Goal: Task Accomplishment & Management: Use online tool/utility

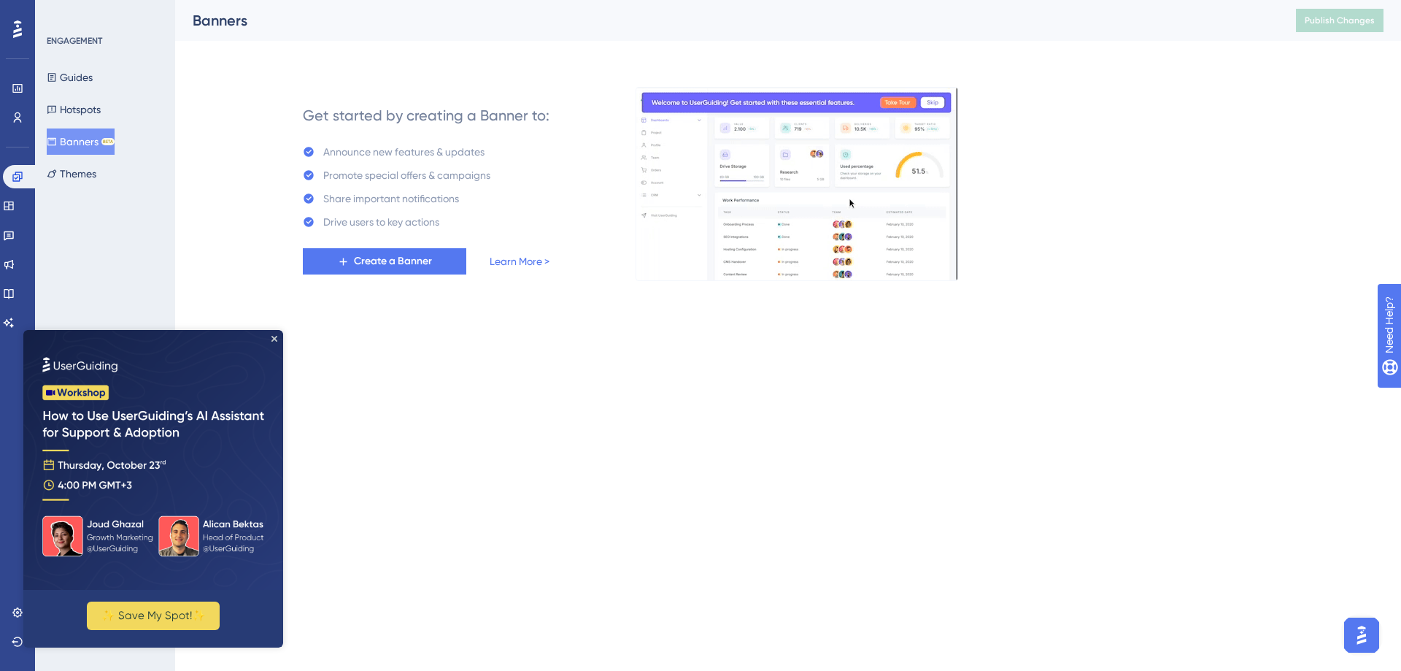
click at [272, 343] on img at bounding box center [153, 460] width 260 height 260
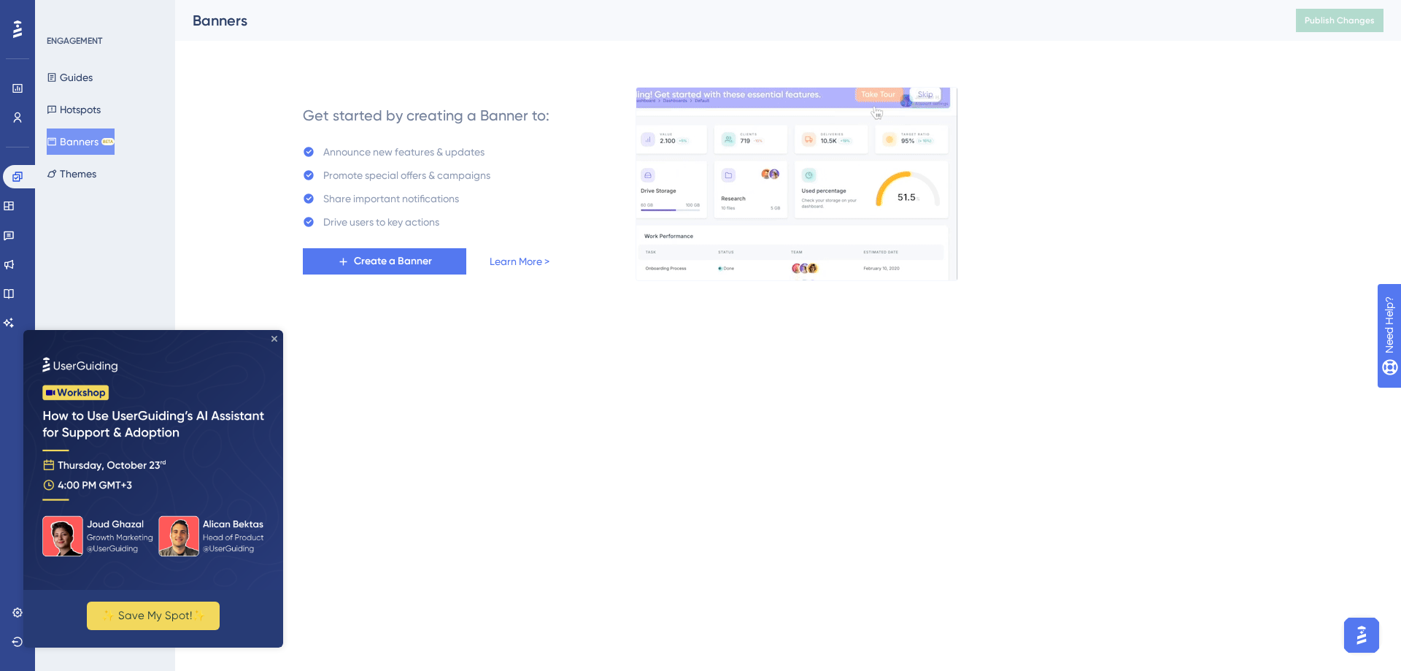
click at [276, 336] on icon "Close Preview" at bounding box center [275, 339] width 6 height 6
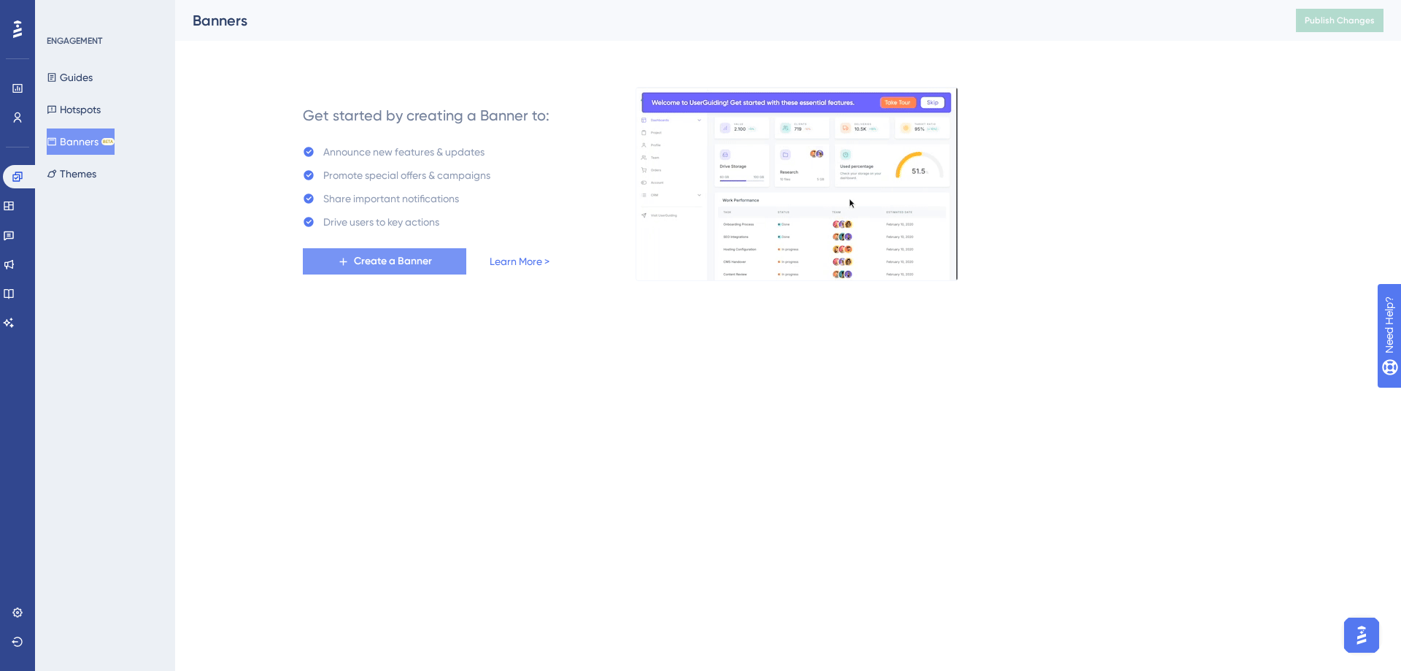
click at [408, 257] on span "Create a Banner" at bounding box center [393, 262] width 78 height 18
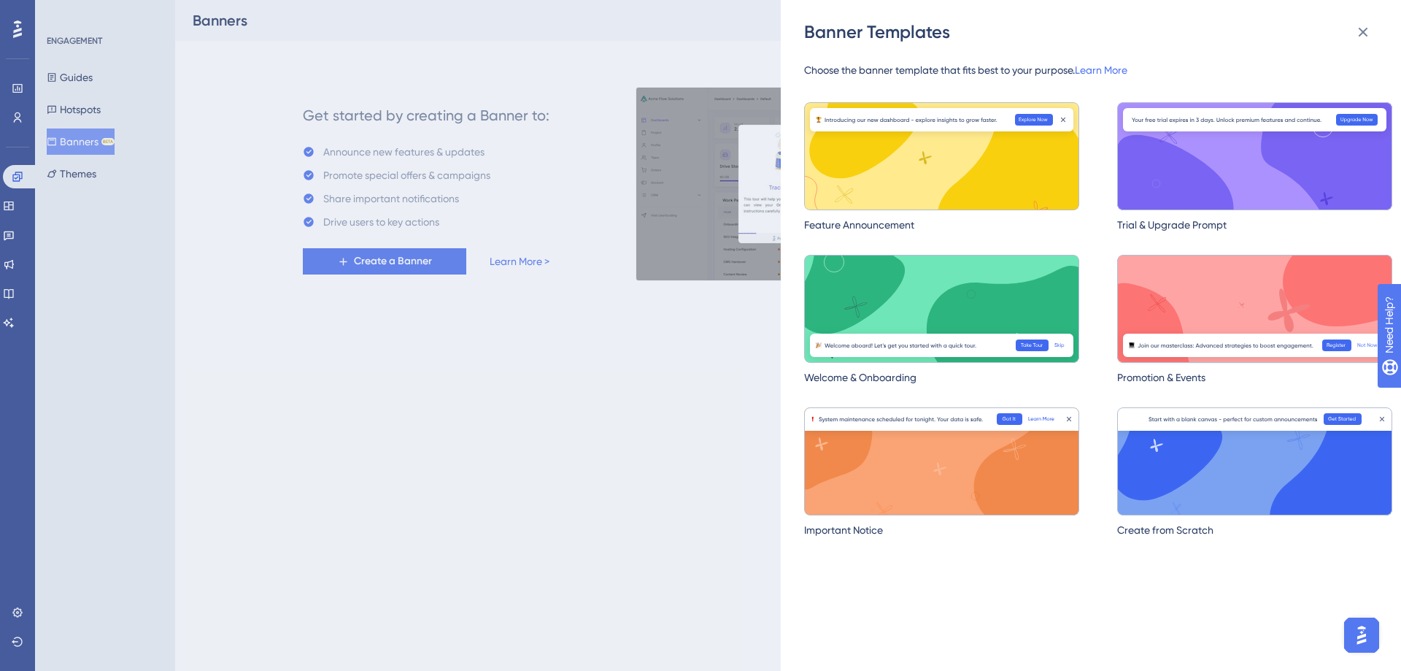
click at [1249, 283] on img at bounding box center [1255, 309] width 275 height 108
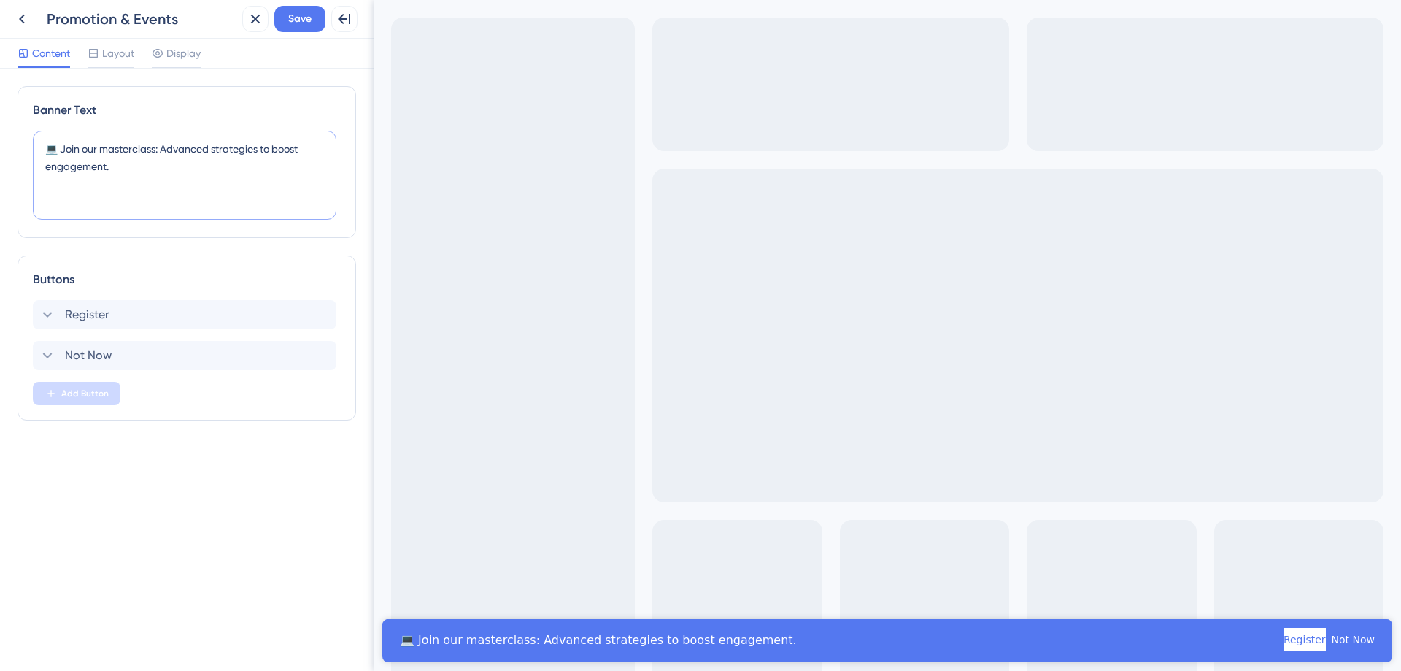
click at [58, 153] on textarea "💻 Join our masterclass: Advanced strategies to boost engagement." at bounding box center [185, 175] width 304 height 89
click at [129, 56] on span "Layout" at bounding box center [118, 54] width 32 height 18
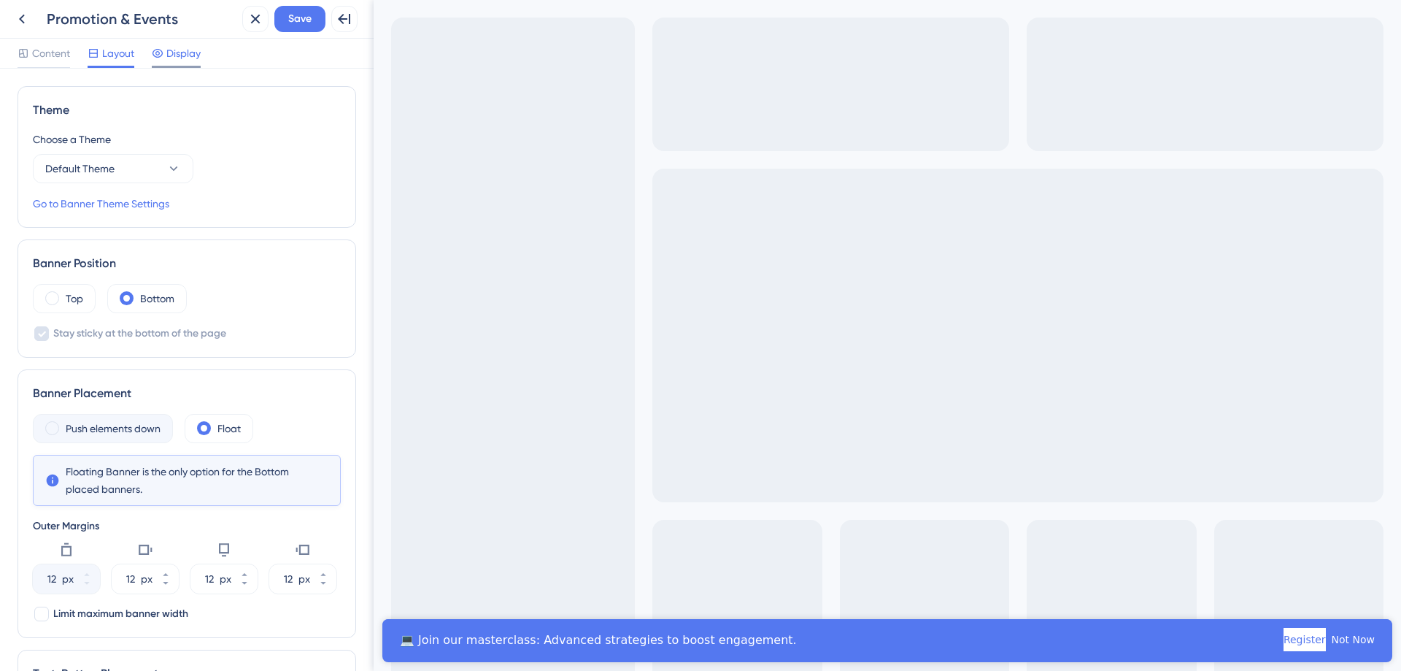
click at [179, 61] on span "Display" at bounding box center [183, 54] width 34 height 18
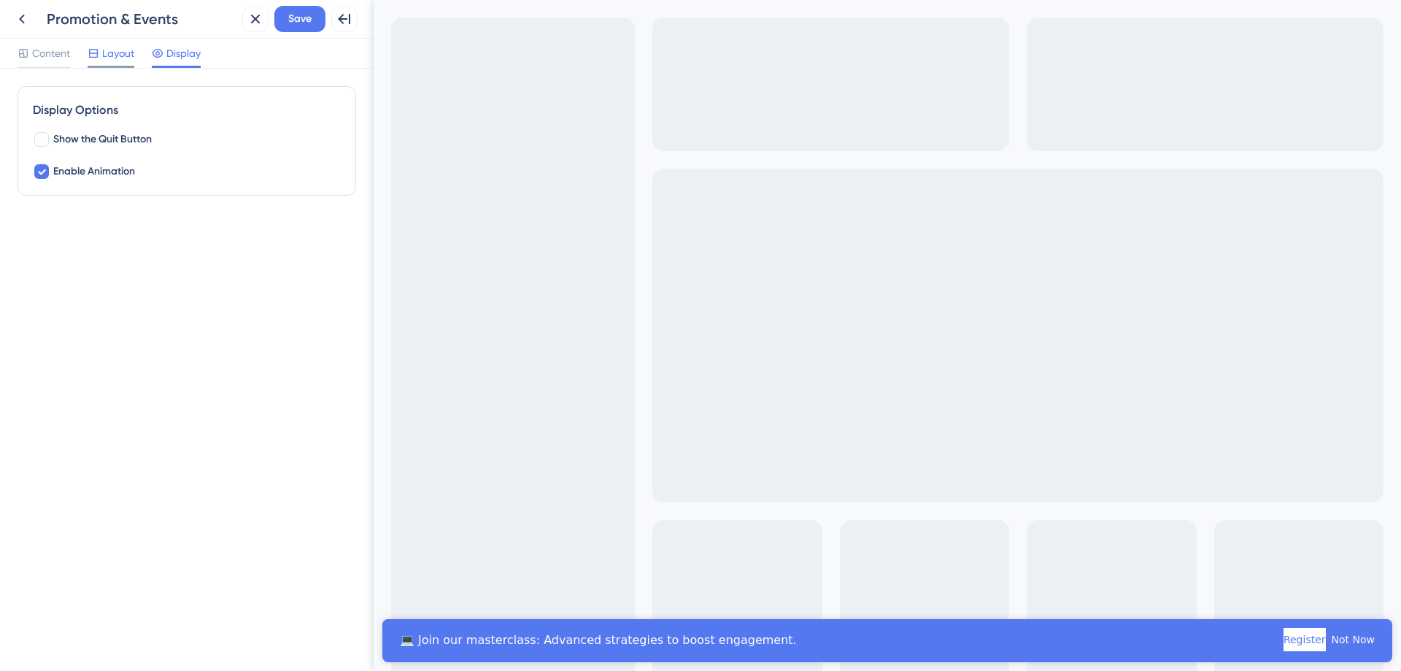
click at [126, 58] on span "Layout" at bounding box center [118, 54] width 32 height 18
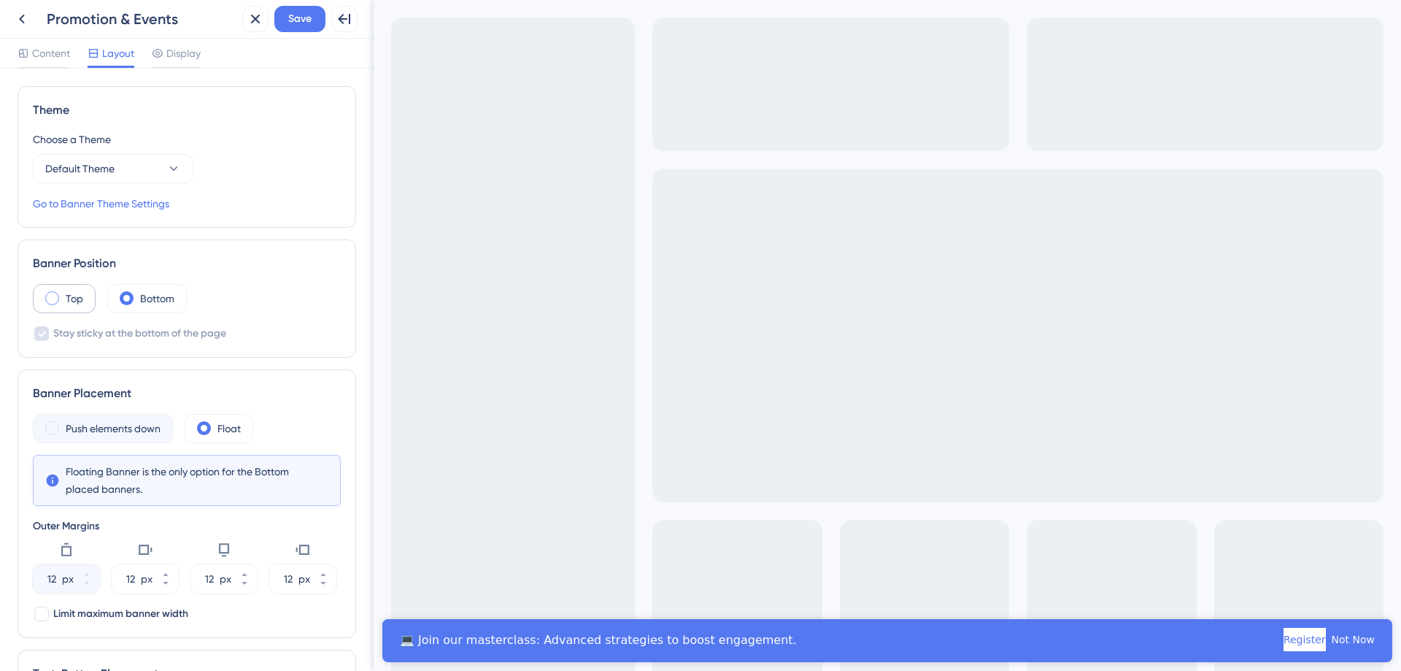
click at [53, 299] on span at bounding box center [52, 298] width 14 height 14
click at [64, 293] on input "radio" at bounding box center [64, 293] width 0 height 0
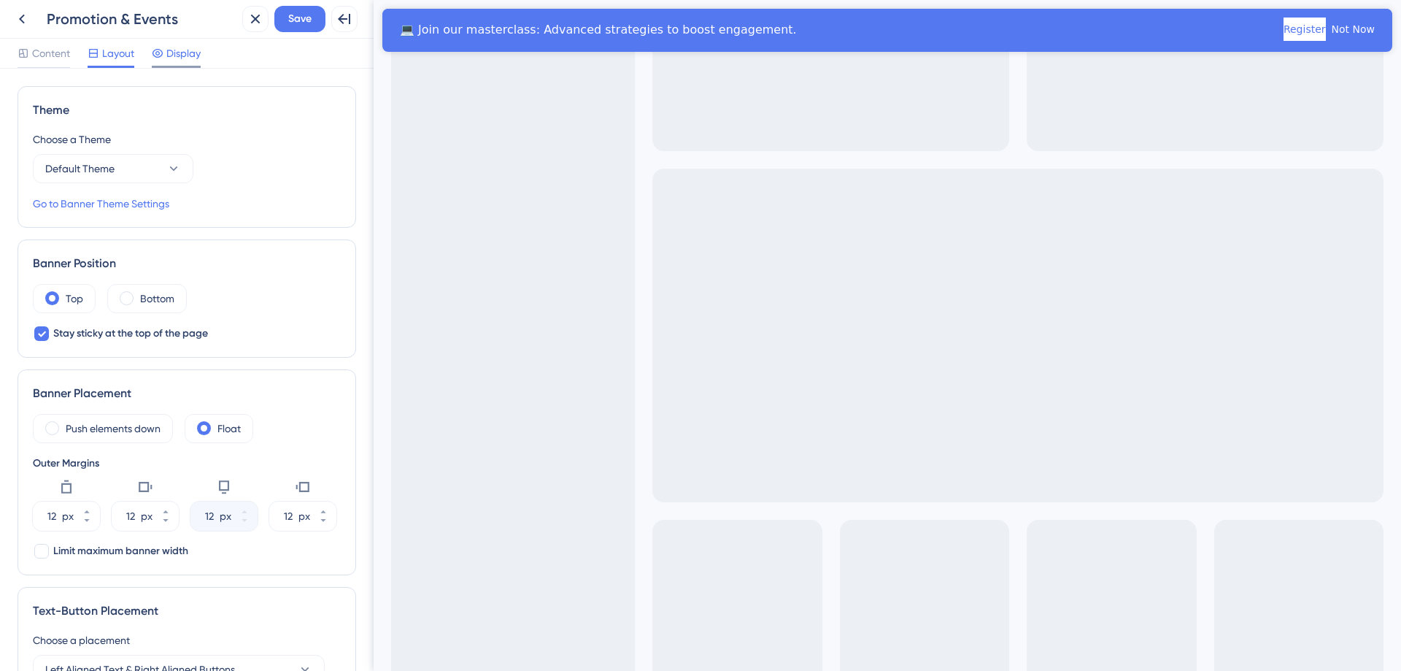
click at [189, 55] on span "Display" at bounding box center [183, 54] width 34 height 18
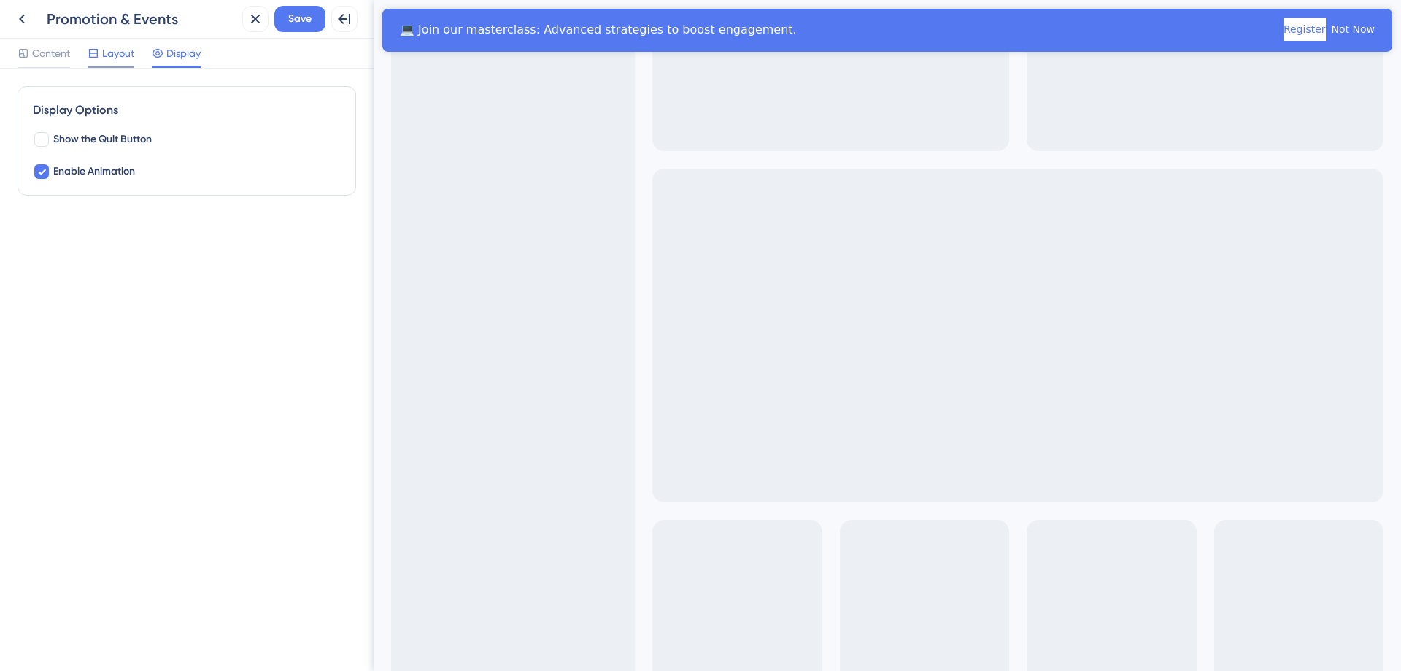
click at [115, 59] on span "Layout" at bounding box center [118, 54] width 32 height 18
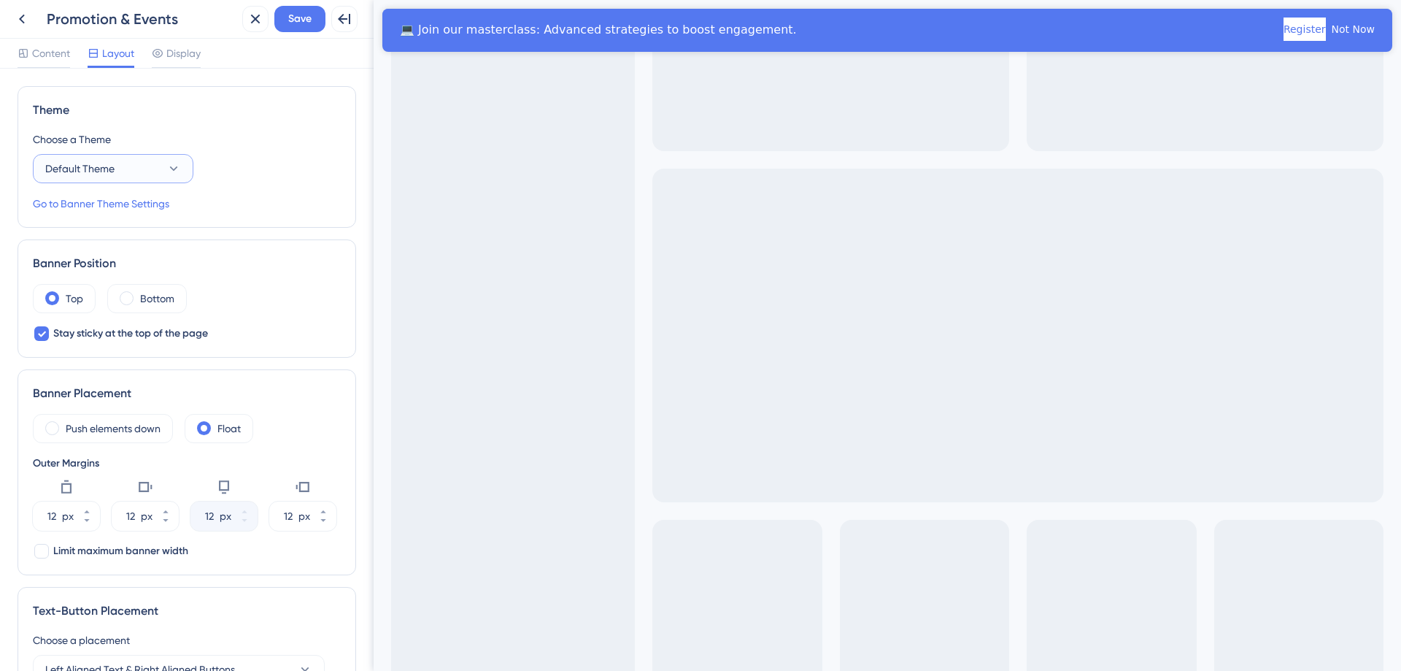
click at [129, 163] on button "Default Theme" at bounding box center [113, 168] width 161 height 29
click at [128, 207] on div "Default Theme Default Theme" at bounding box center [113, 213] width 118 height 29
click at [58, 429] on span at bounding box center [52, 428] width 14 height 14
click at [64, 423] on input "radio" at bounding box center [64, 423] width 0 height 0
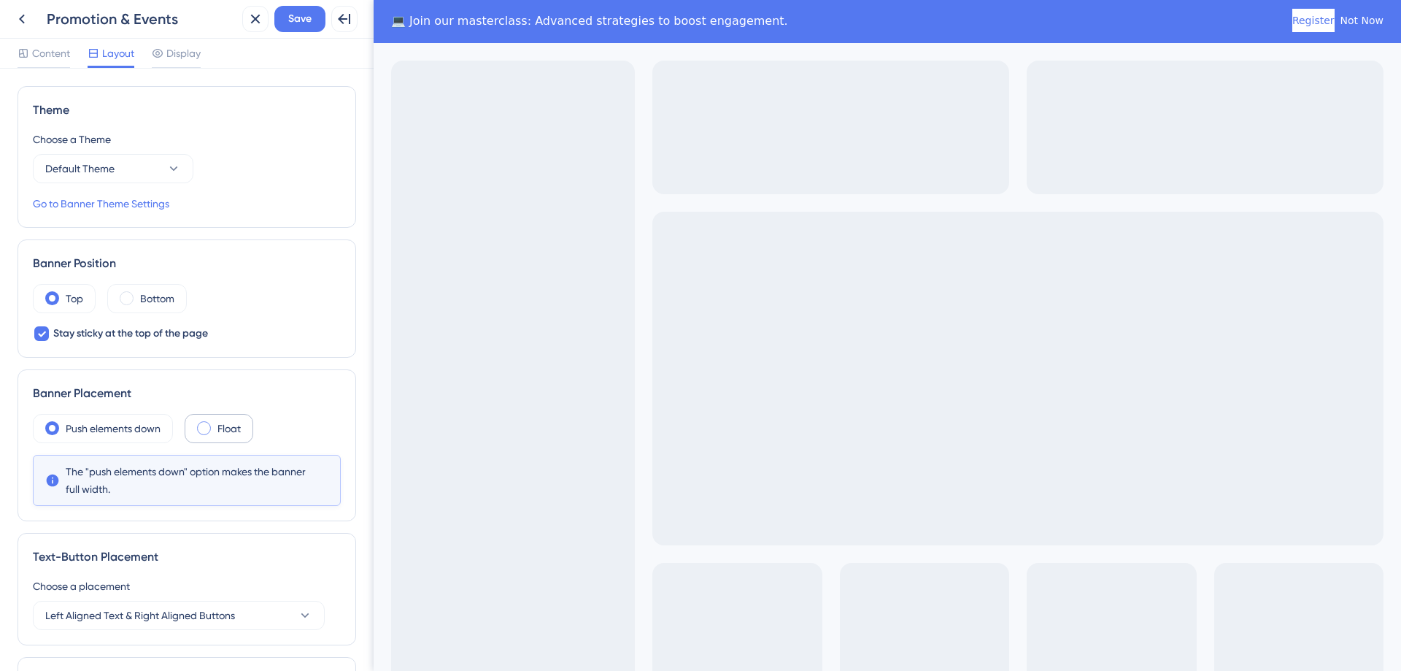
click at [200, 425] on span at bounding box center [204, 428] width 14 height 14
click at [215, 423] on input "radio" at bounding box center [215, 423] width 0 height 0
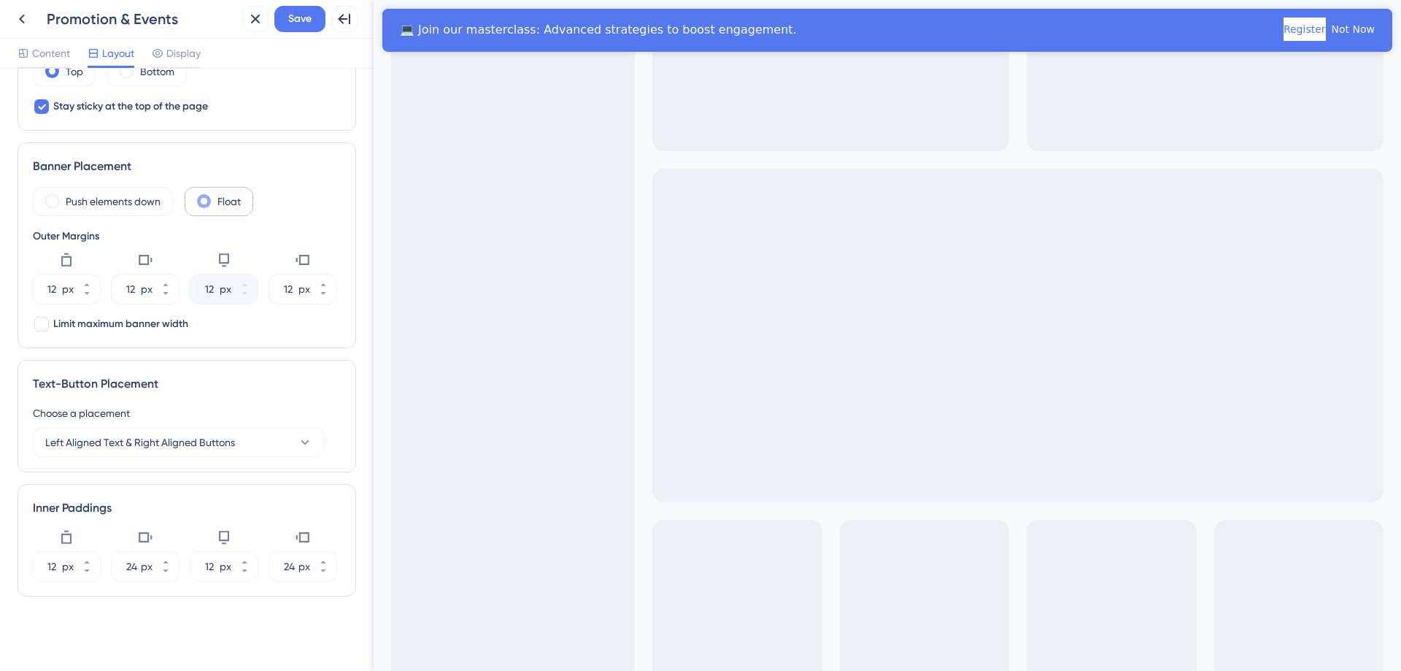
scroll to position [228, 0]
click at [1284, 34] on button "Register" at bounding box center [1305, 29] width 42 height 23
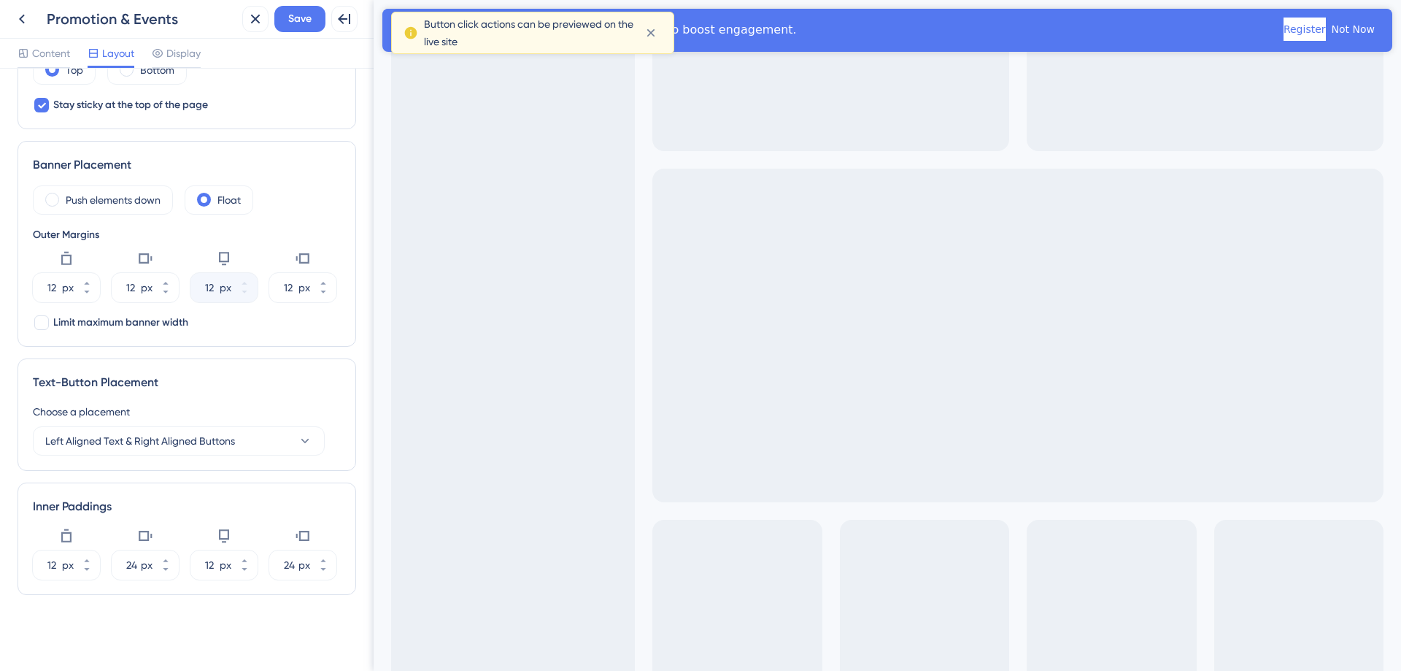
scroll to position [0, 0]
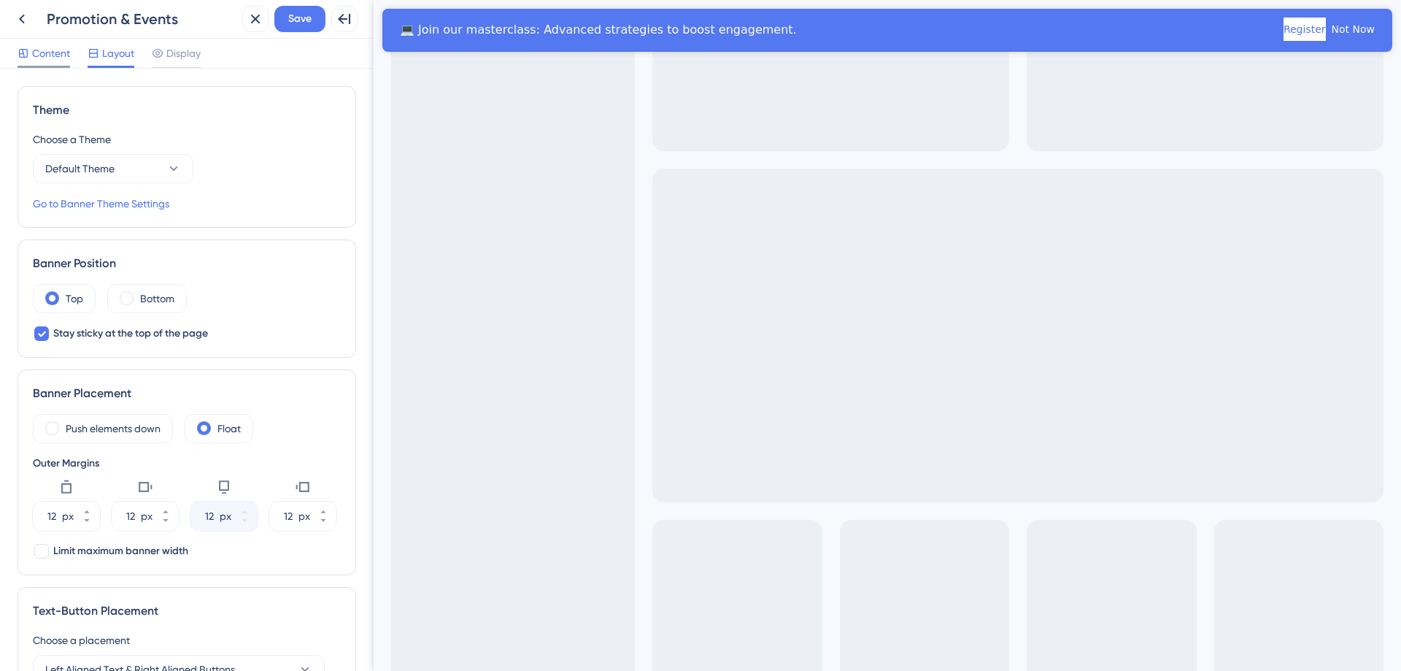
click at [46, 47] on span "Content" at bounding box center [51, 54] width 38 height 18
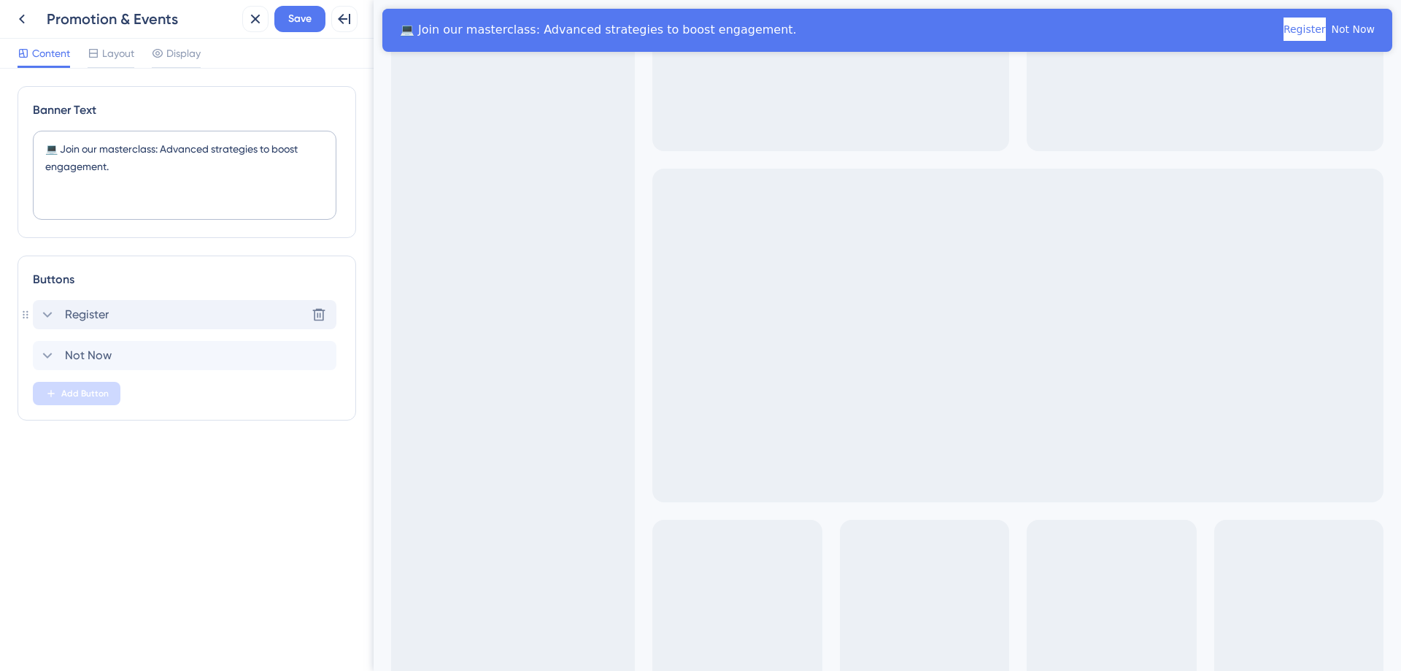
click at [123, 311] on div "Register Delete" at bounding box center [185, 314] width 304 height 29
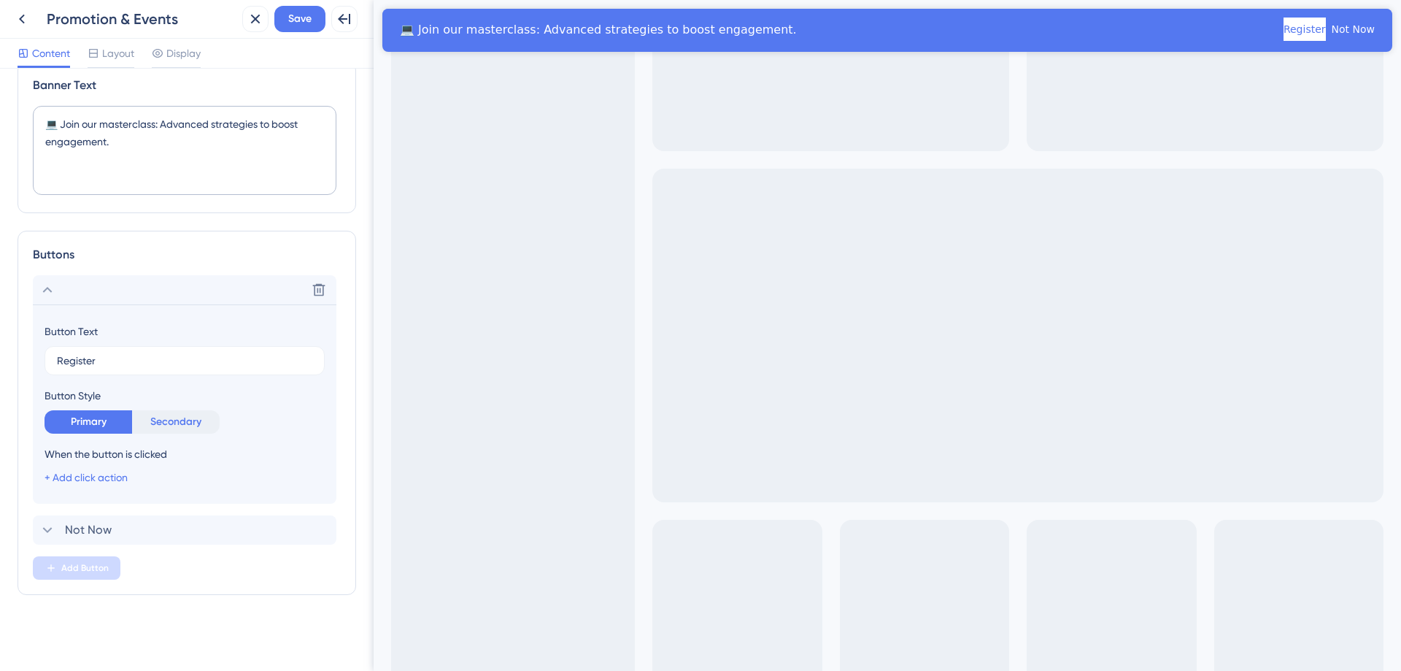
click at [188, 422] on button "Secondary" at bounding box center [176, 421] width 88 height 23
click at [96, 422] on button "Primary" at bounding box center [89, 421] width 88 height 23
click at [109, 473] on link "+ Add click action" at bounding box center [86, 478] width 83 height 12
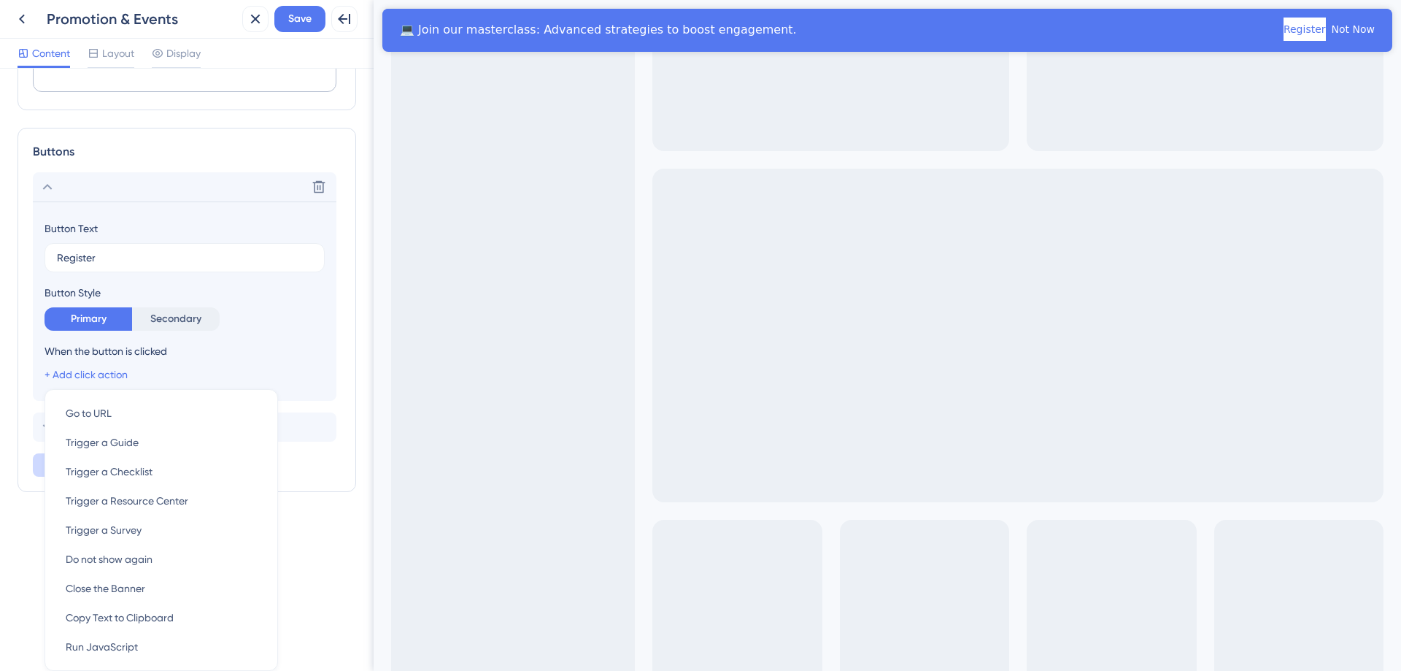
click at [34, 565] on div "Banner Text 💻 Join our masterclass: Advanced strategies to boost engagement. Bu…" at bounding box center [187, 370] width 374 height 602
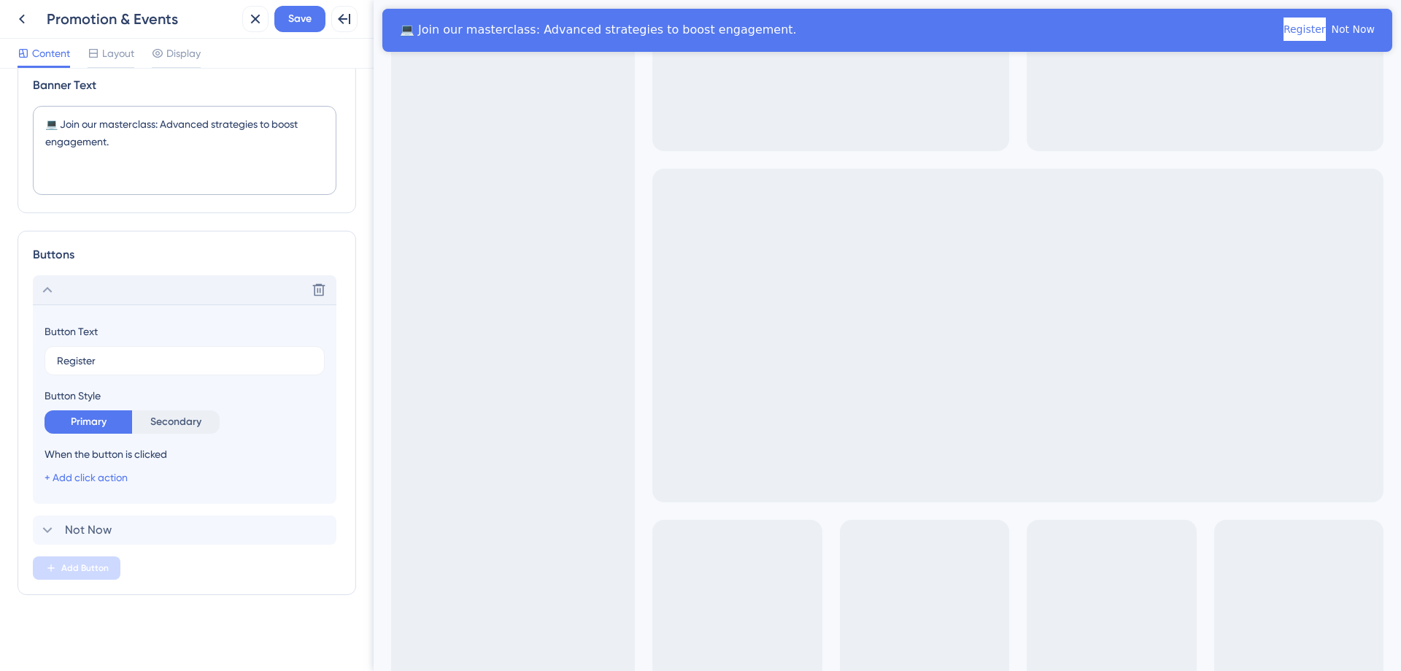
click at [47, 283] on icon at bounding box center [48, 290] width 18 height 18
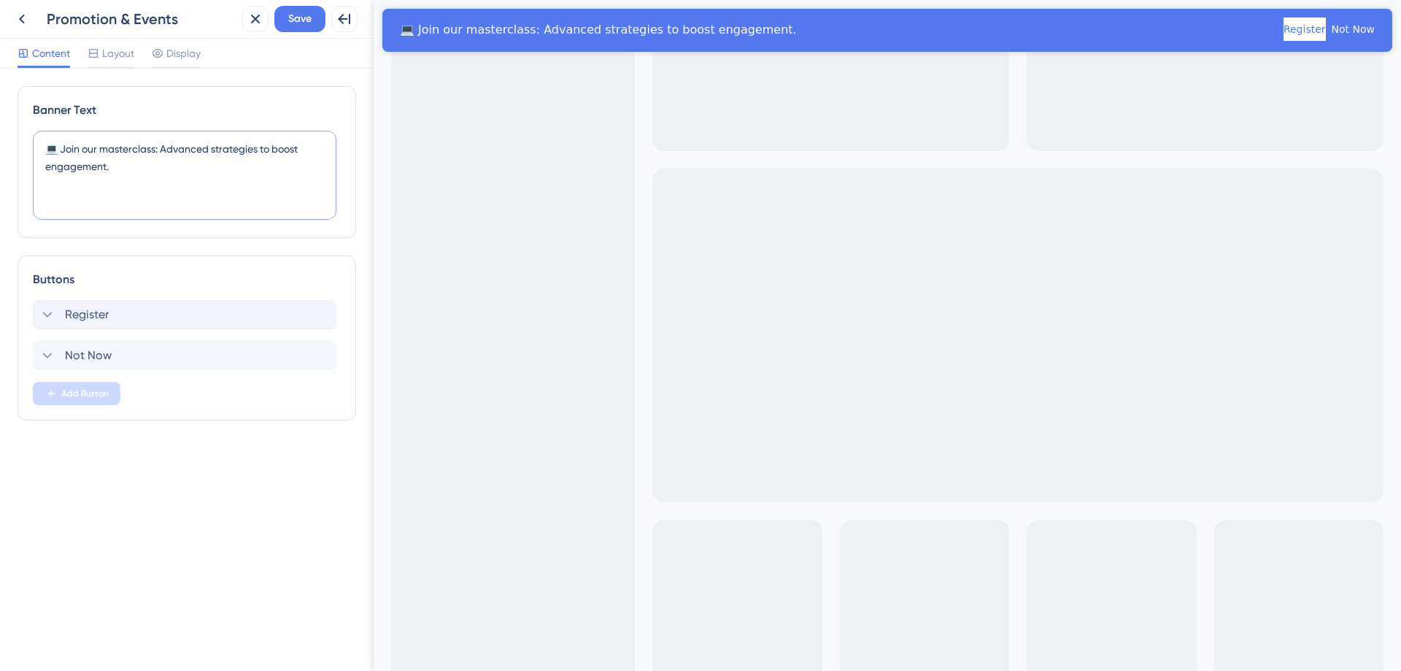
drag, startPoint x: 116, startPoint y: 169, endPoint x: 64, endPoint y: 150, distance: 55.4
click at [64, 150] on textarea "💻 Join our masterclass: Advanced strategies to boost engagement." at bounding box center [185, 175] width 304 height 89
click at [177, 150] on textarea "💻 [DATE][DATE]" at bounding box center [185, 175] width 304 height 89
click at [266, 150] on textarea "💻 [DATE][DATE] discounts on us! Secure disciunts of to 50% on subscriptions" at bounding box center [185, 175] width 304 height 89
click at [195, 171] on textarea "💻 [DATE][DATE] discounts on us! Secure discounts of to 50% on subscriptions" at bounding box center [185, 175] width 304 height 89
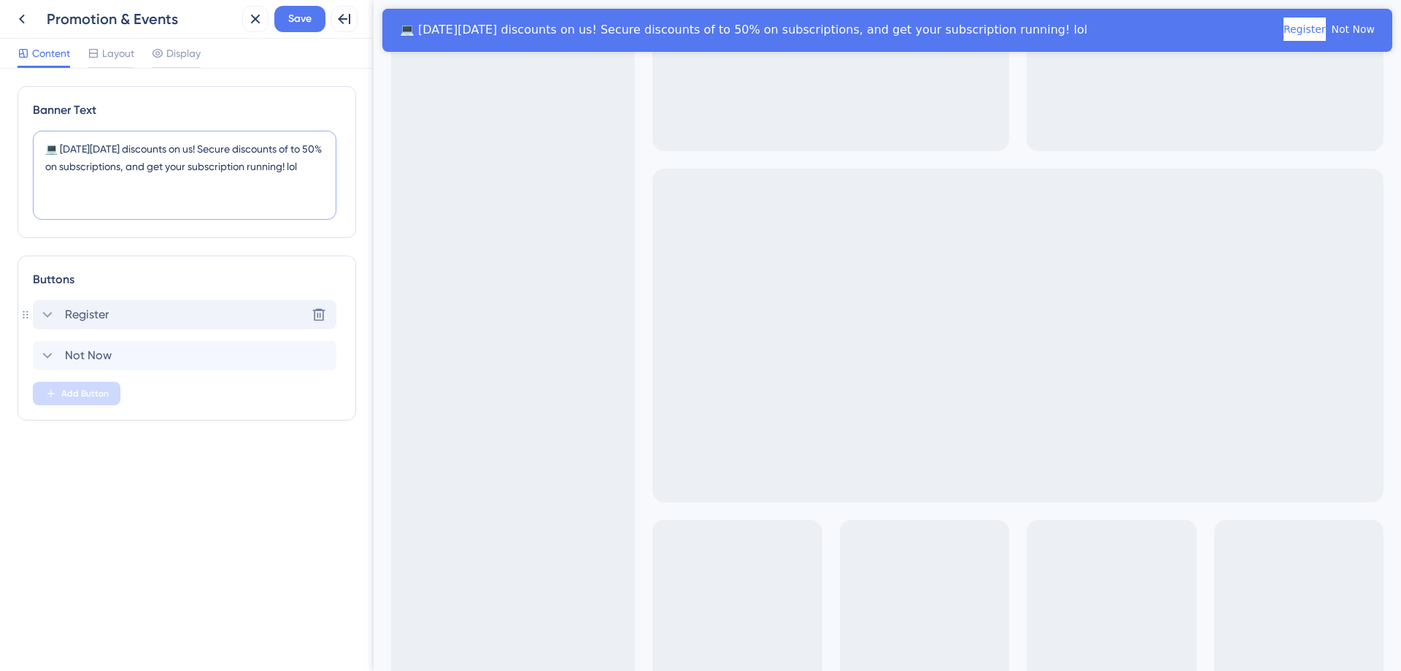
type textarea "💻 [DATE][DATE] discounts on us! Secure discounts of to 50% on subscriptions, an…"
click at [178, 308] on div "Register Delete" at bounding box center [185, 314] width 304 height 29
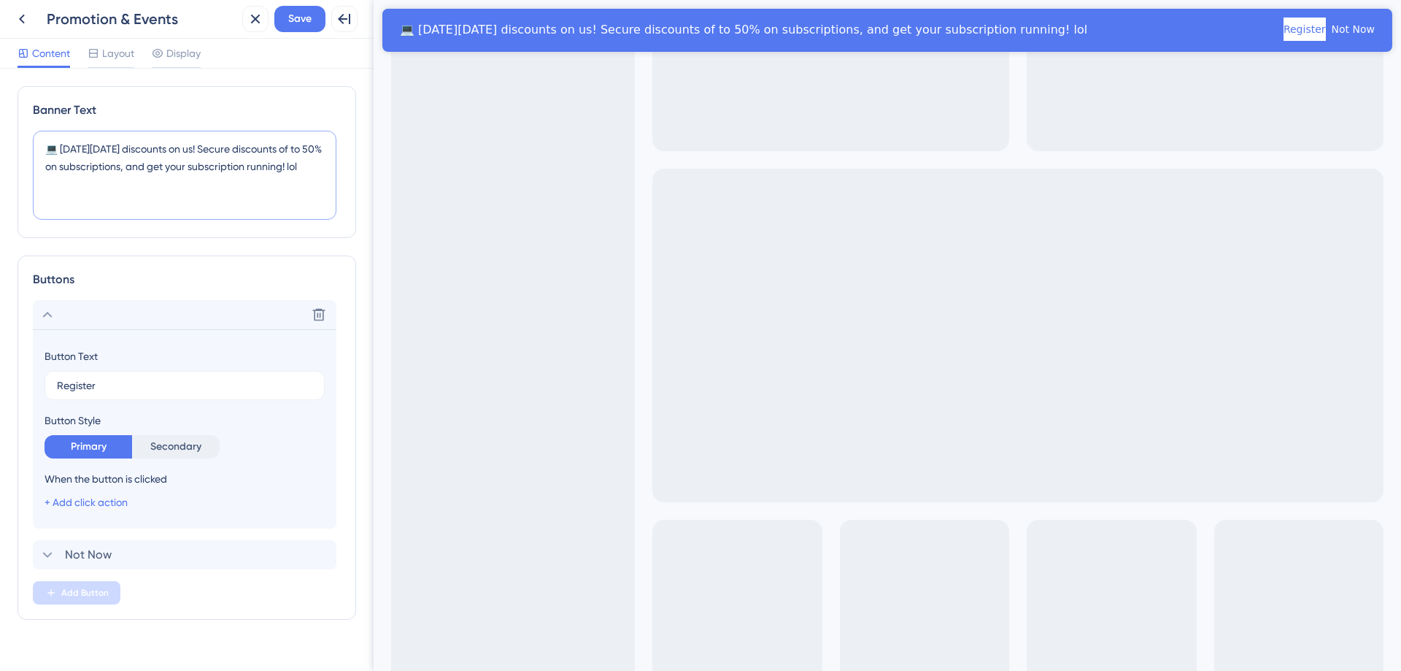
click at [57, 147] on textarea "💻 [DATE][DATE] discounts on us! Secure discounts of to 50% on subscriptions, an…" at bounding box center [185, 175] width 304 height 89
click at [134, 55] on span "Layout" at bounding box center [118, 54] width 32 height 18
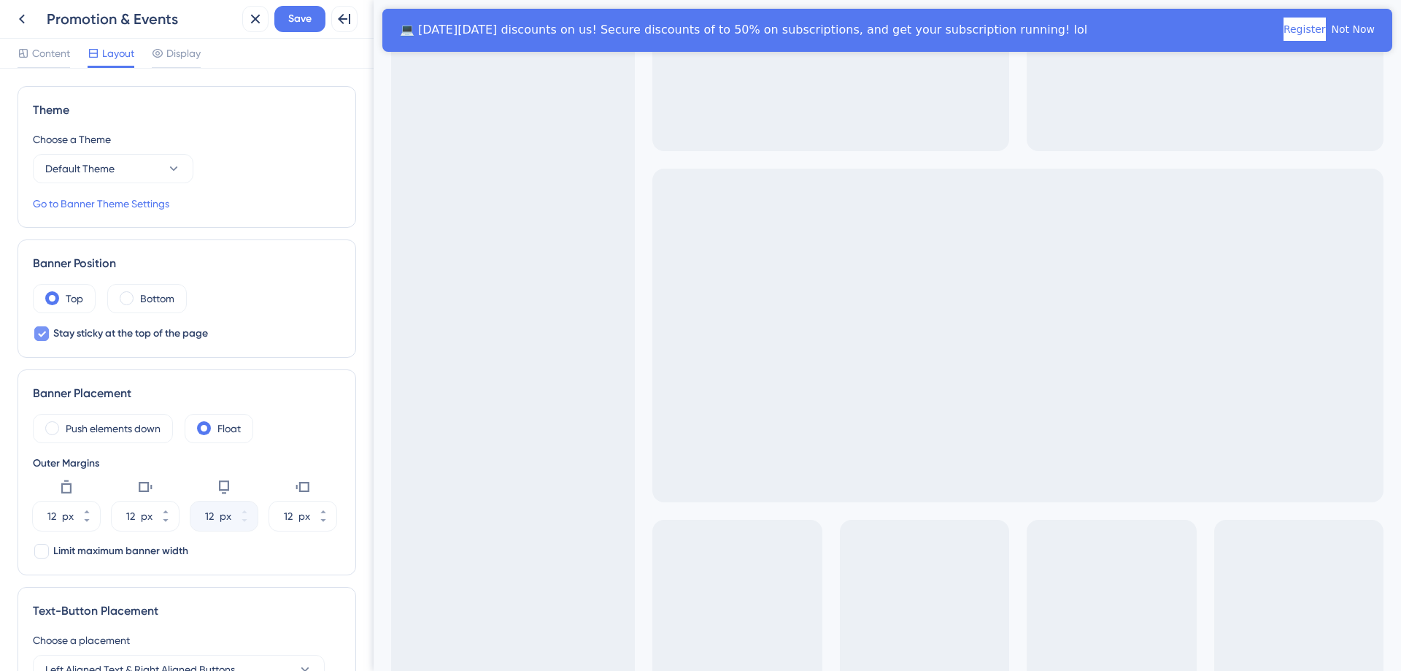
click at [49, 331] on div at bounding box center [42, 334] width 18 height 18
click at [43, 332] on div at bounding box center [41, 333] width 15 height 15
click at [43, 332] on icon at bounding box center [41, 334] width 9 height 12
click at [40, 334] on div at bounding box center [41, 333] width 15 height 15
checkbox input "true"
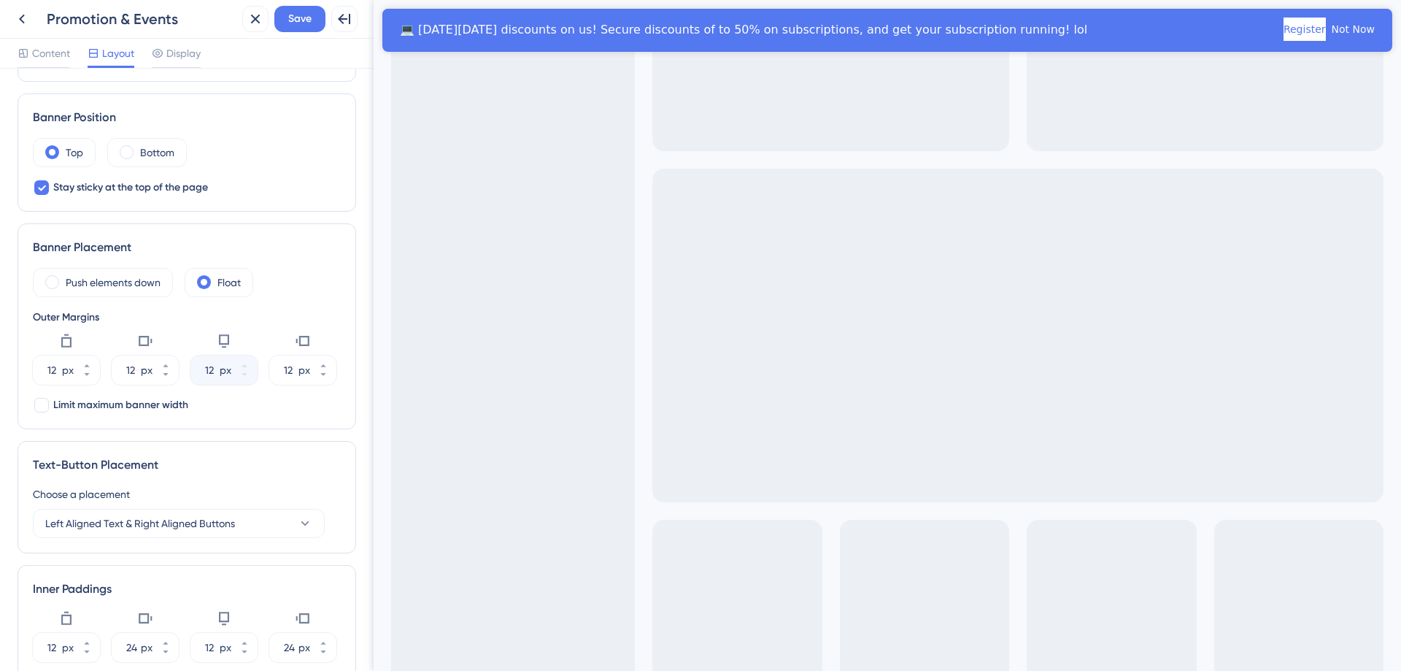
scroll to position [219, 0]
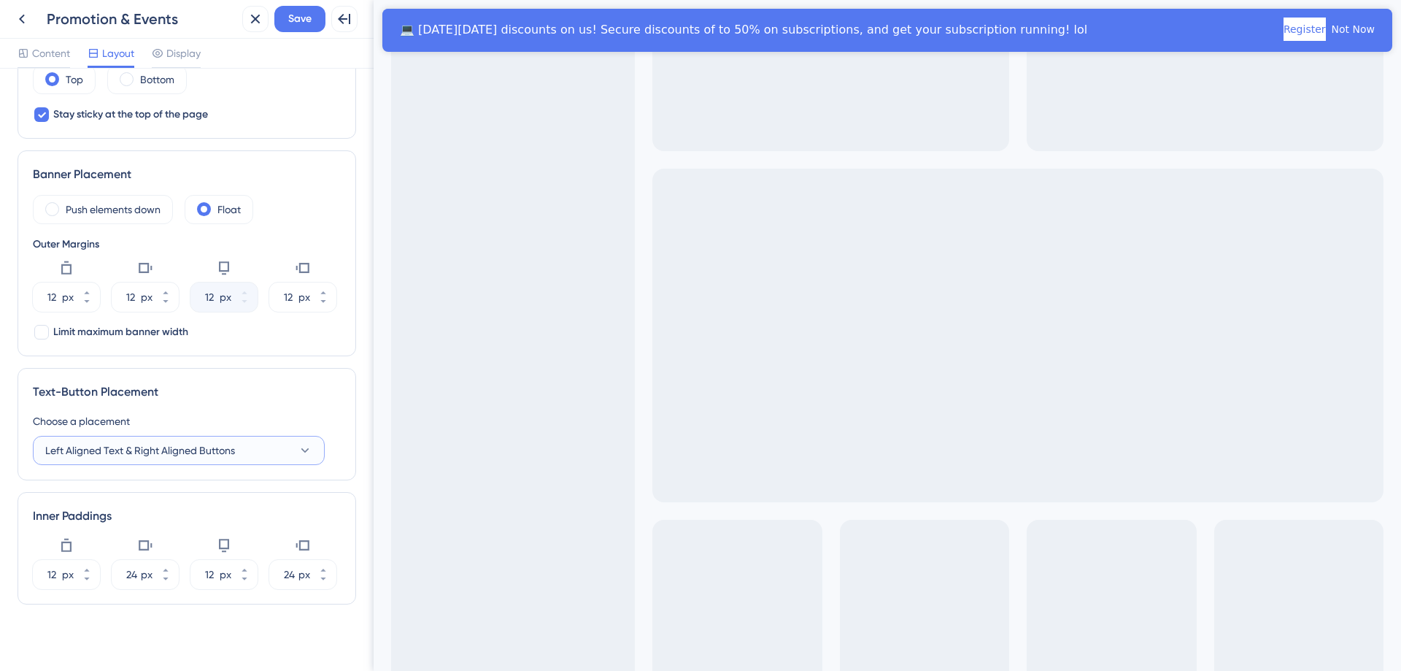
click at [147, 453] on span "Left Aligned Text & Right Aligned Buttons" at bounding box center [140, 451] width 190 height 18
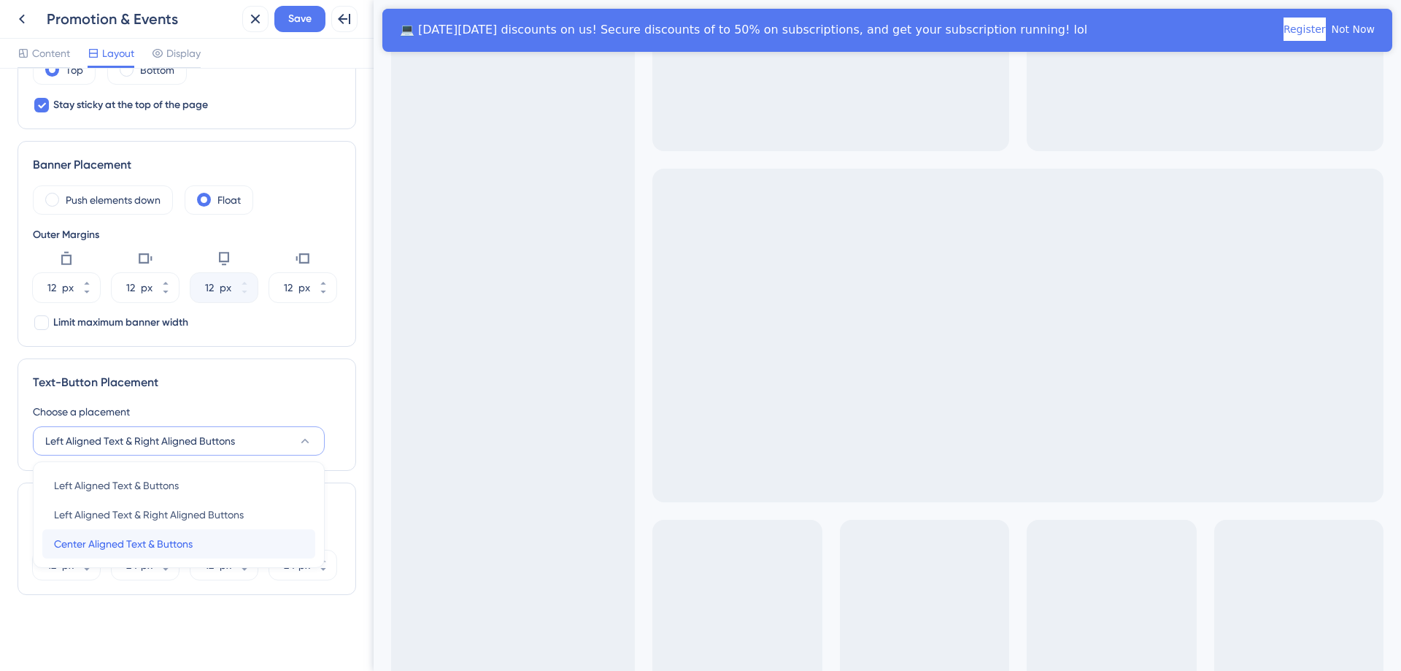
click at [106, 543] on span "Center Aligned Text & Buttons" at bounding box center [123, 544] width 139 height 18
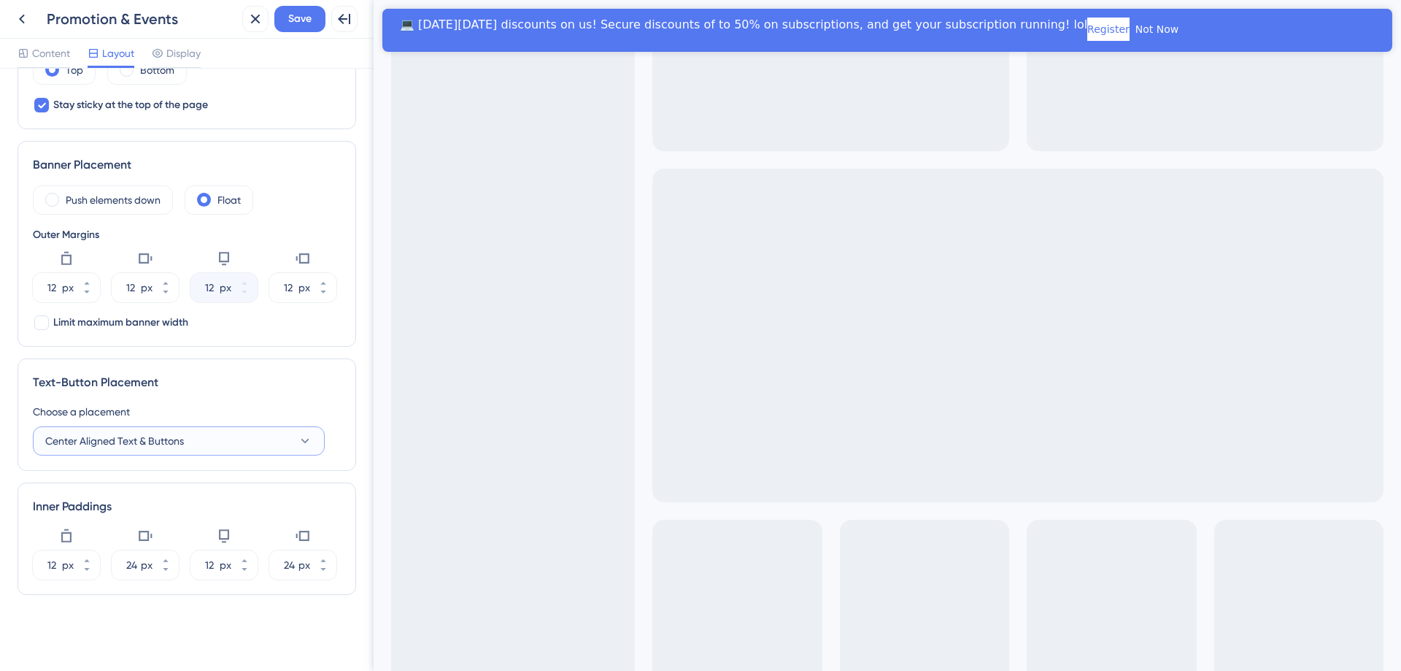
click at [137, 449] on span "Center Aligned Text & Buttons" at bounding box center [114, 441] width 139 height 18
click at [147, 520] on span "Left Aligned Text & Right Aligned Buttons" at bounding box center [149, 515] width 190 height 18
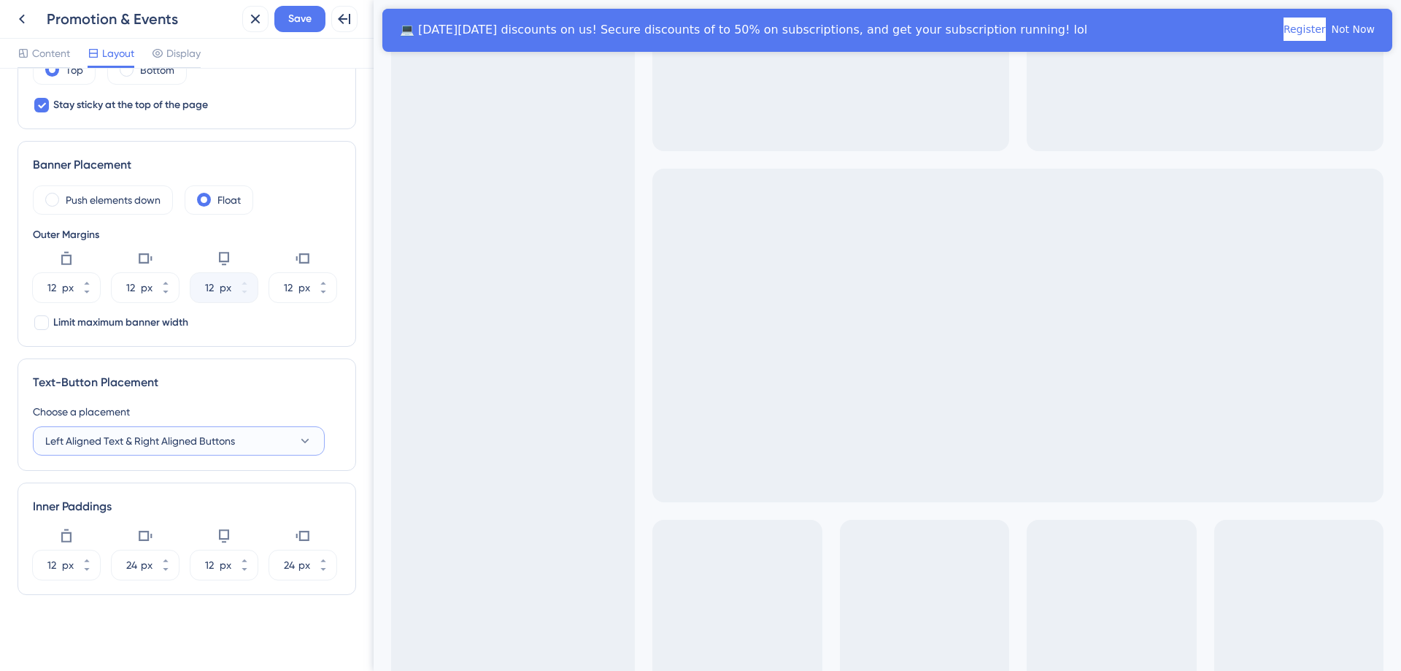
click at [217, 445] on span "Left Aligned Text & Right Aligned Buttons" at bounding box center [140, 441] width 190 height 18
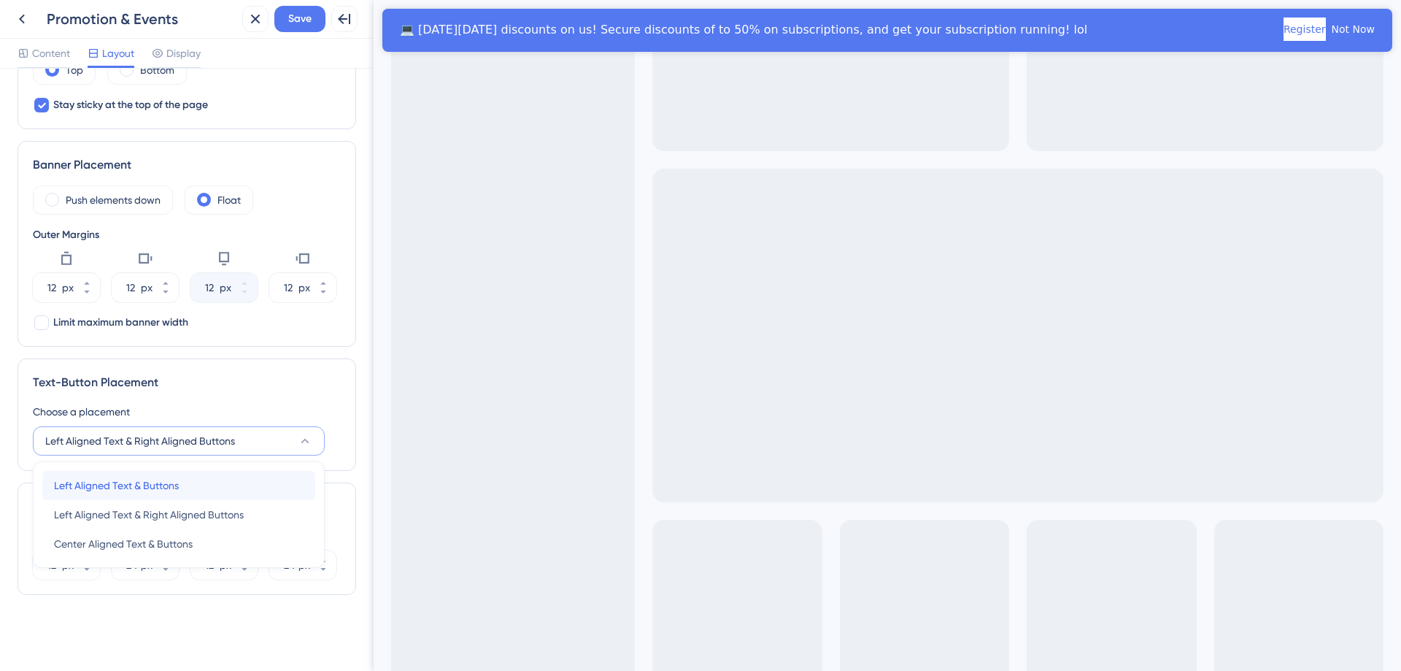
click at [177, 493] on span "Left Aligned Text & Buttons" at bounding box center [116, 486] width 125 height 18
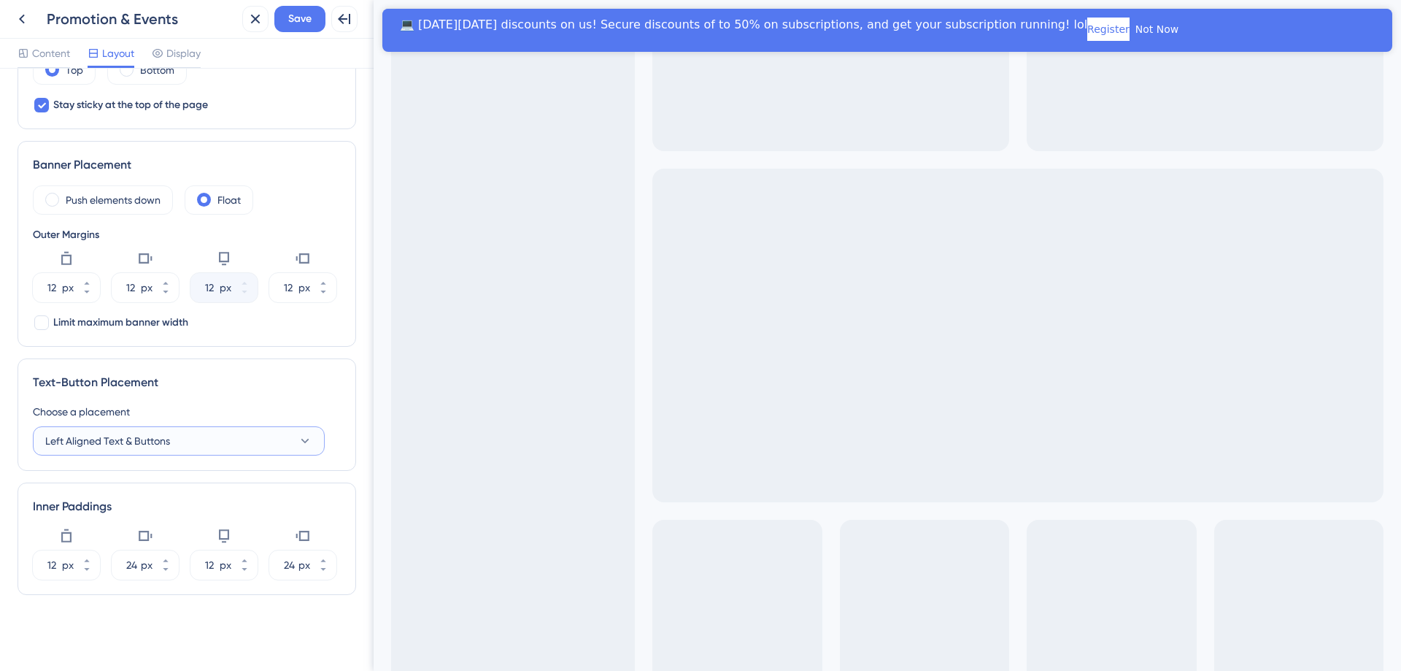
click at [221, 439] on button "Left Aligned Text & Buttons" at bounding box center [179, 440] width 292 height 29
click at [161, 545] on span "Center Aligned Text & Buttons" at bounding box center [123, 544] width 139 height 18
click at [202, 438] on button "Center Aligned Text & Buttons" at bounding box center [179, 440] width 292 height 29
click at [177, 518] on span "Left Aligned Text & Right Aligned Buttons" at bounding box center [149, 515] width 190 height 18
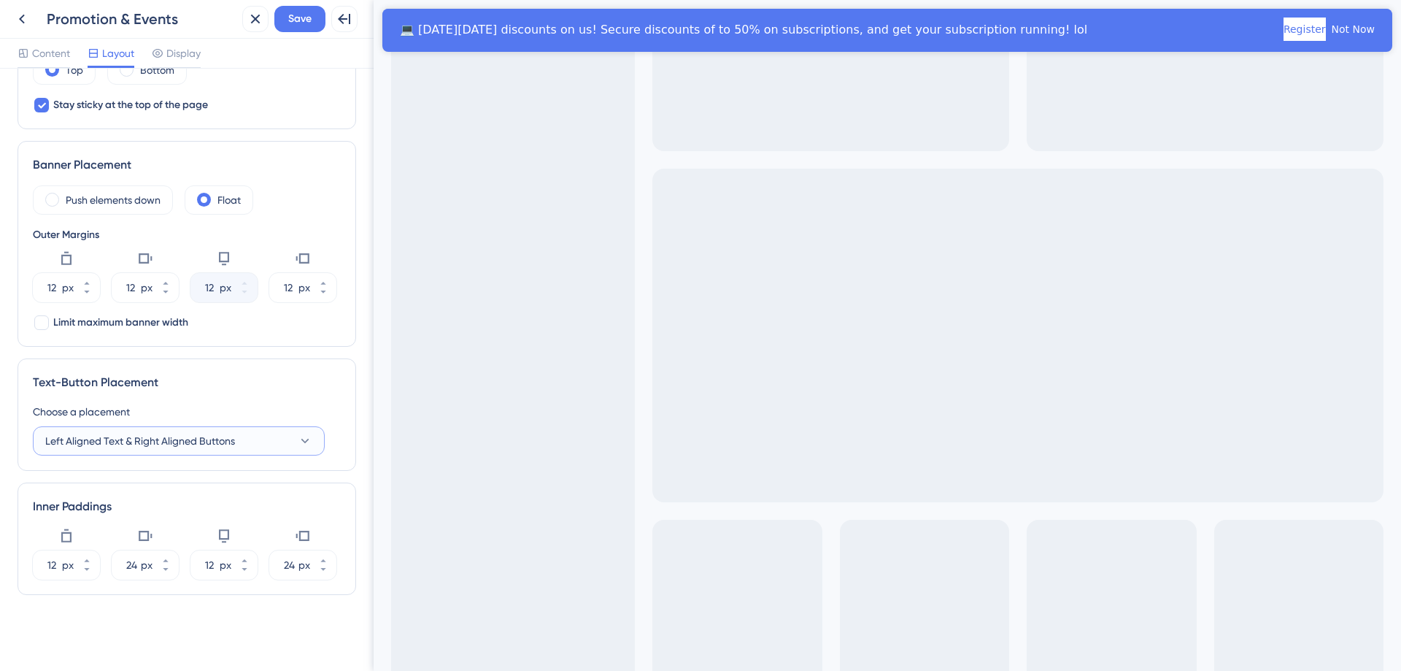
click at [231, 451] on button "Left Aligned Text & Right Aligned Buttons" at bounding box center [179, 440] width 292 height 29
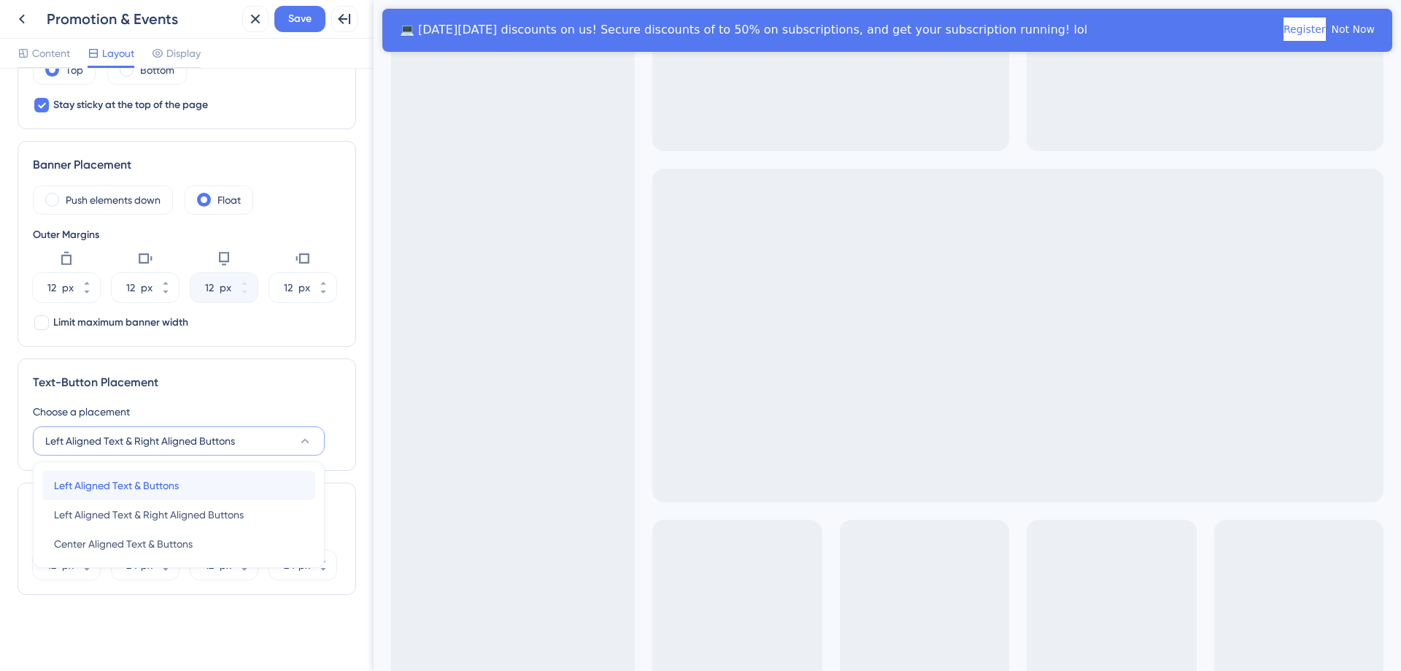
click at [212, 480] on div "Left Aligned Text & Buttons Left Aligned Text & Buttons" at bounding box center [179, 485] width 250 height 29
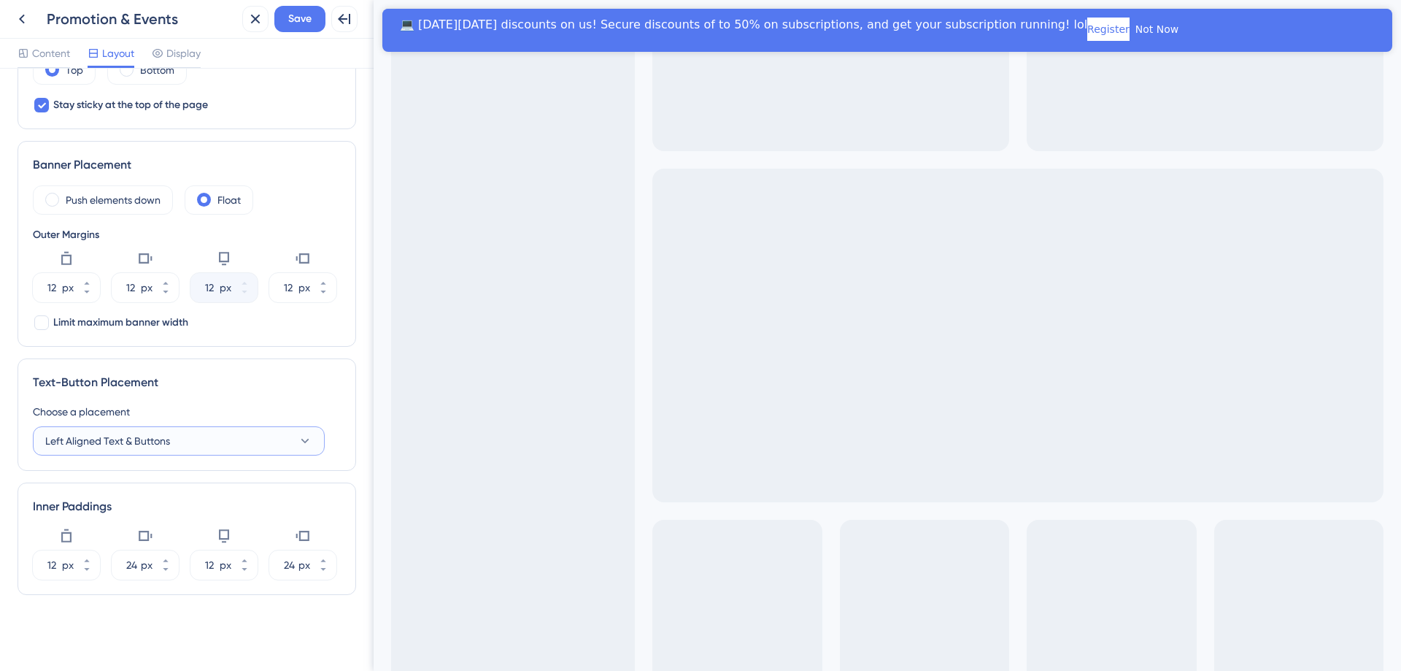
click at [233, 452] on button "Left Aligned Text & Buttons" at bounding box center [179, 440] width 292 height 29
click at [202, 507] on span "Left Aligned Text & Right Aligned Buttons" at bounding box center [149, 515] width 190 height 18
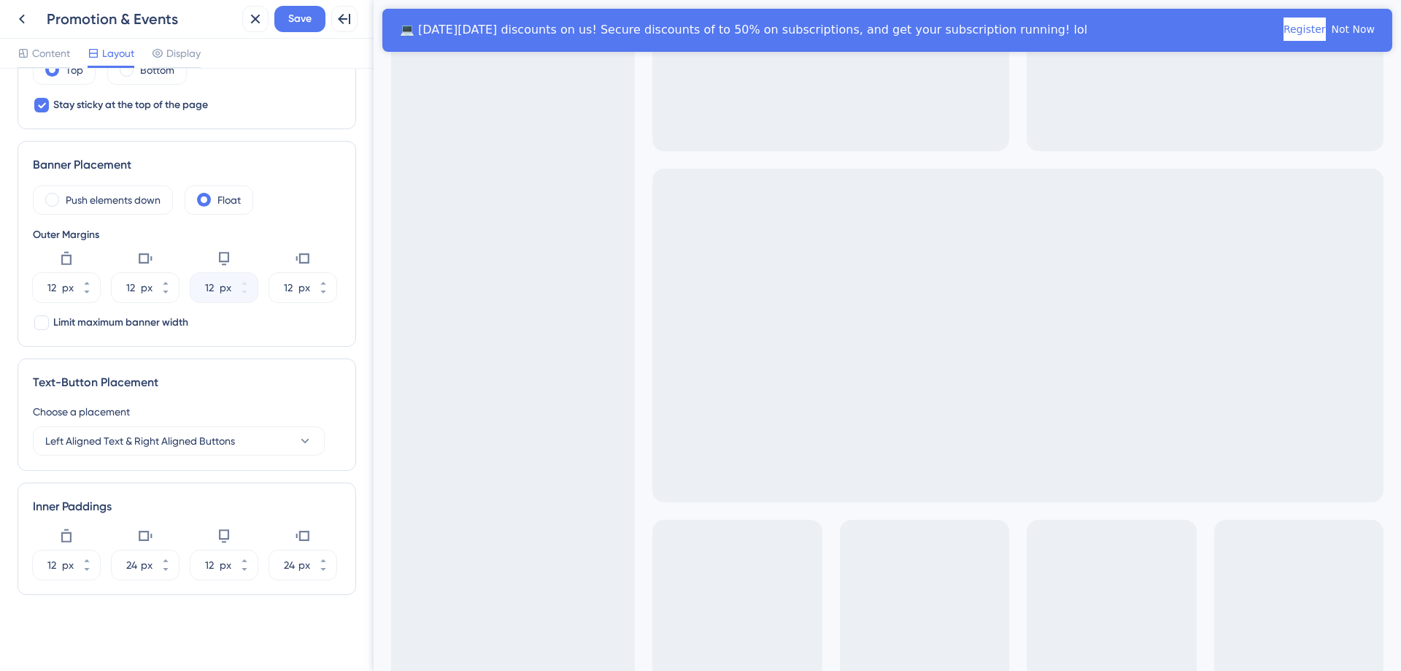
click at [346, 449] on div "Theme Choose a Theme Default Theme Go to Banner Theme Settings Banner Position …" at bounding box center [187, 370] width 374 height 602
click at [88, 560] on icon at bounding box center [86, 560] width 5 height 3
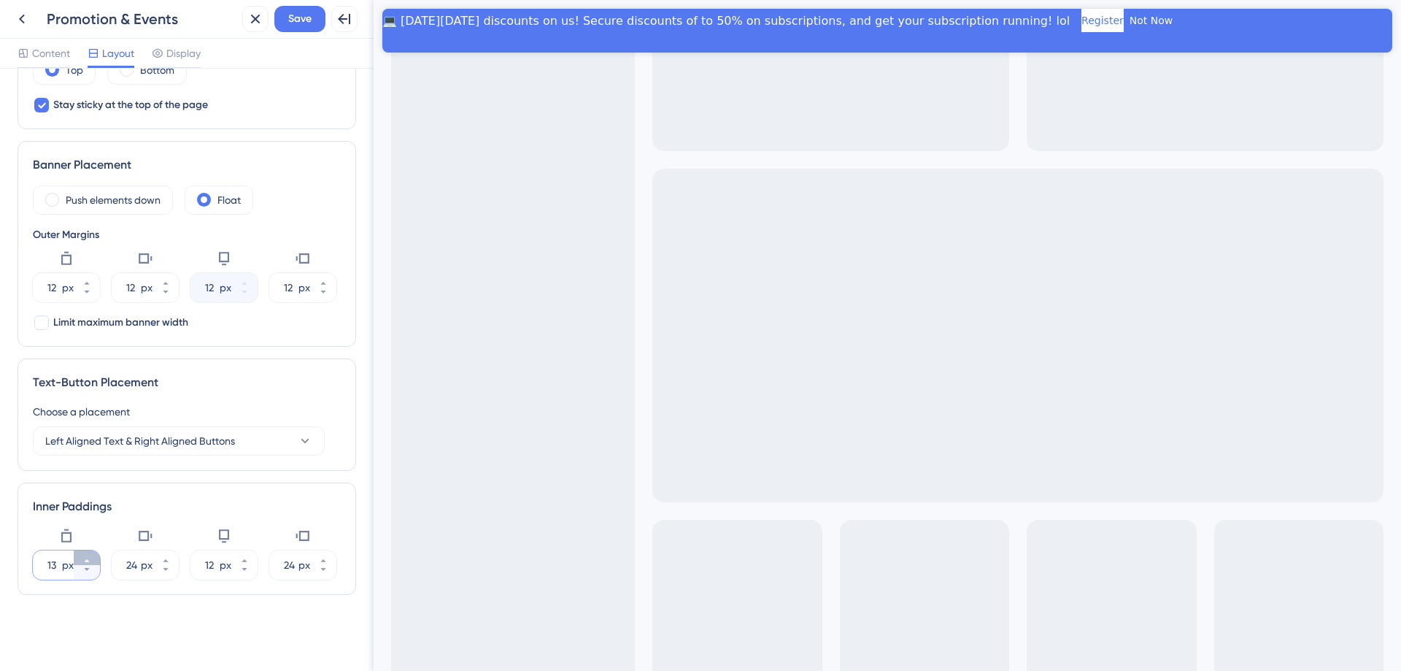
click at [88, 560] on icon at bounding box center [86, 560] width 5 height 3
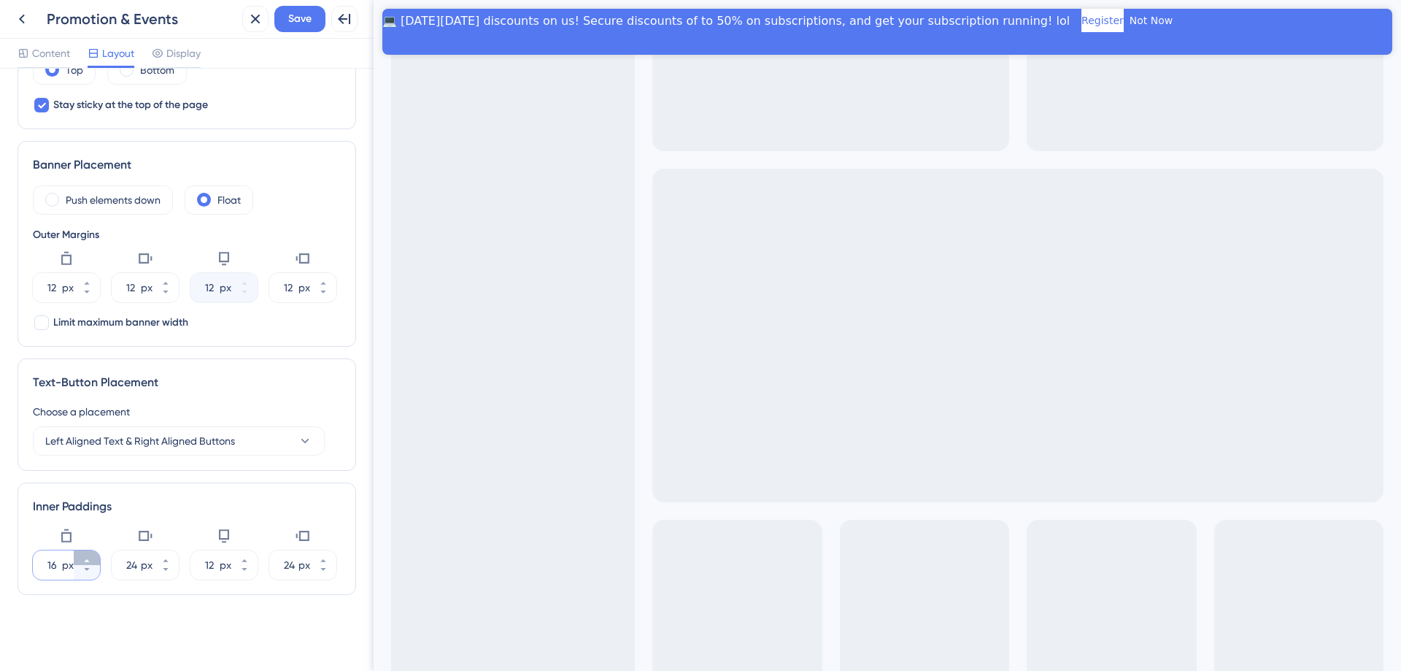
click at [88, 560] on icon at bounding box center [86, 560] width 5 height 3
click at [88, 572] on icon at bounding box center [86, 569] width 9 height 9
type input "14"
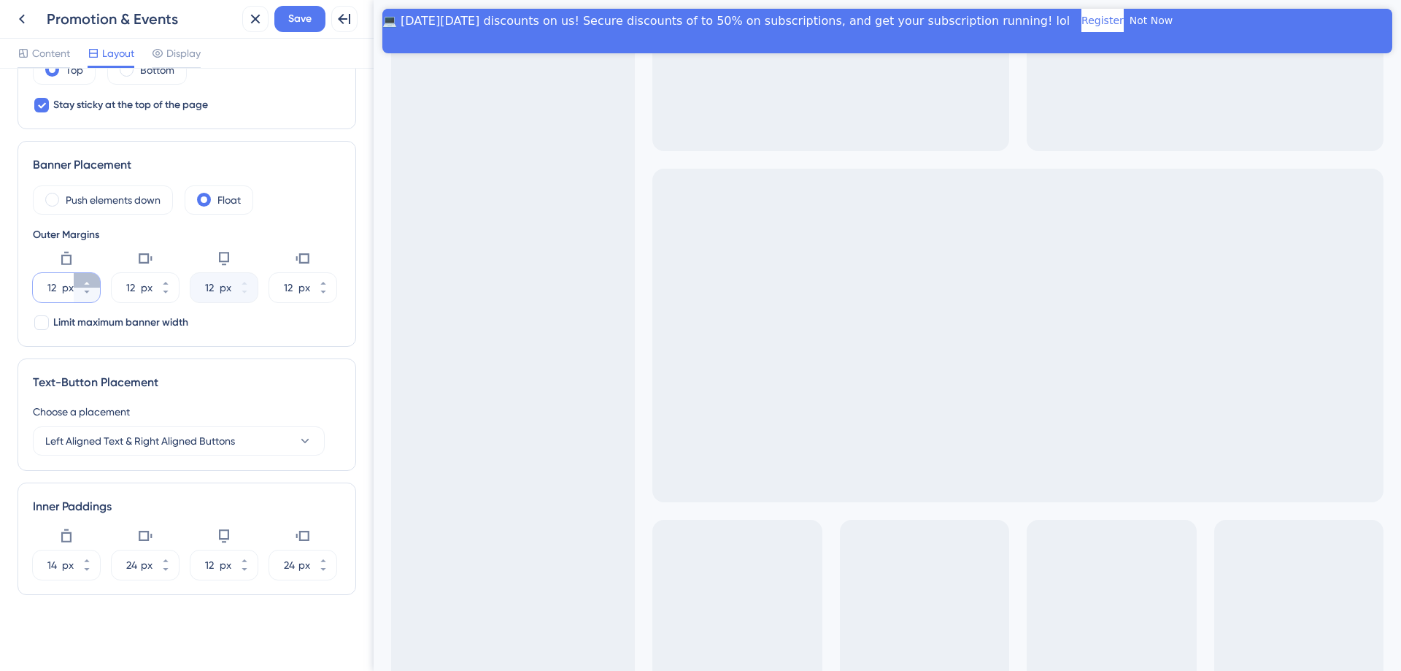
click at [91, 280] on icon at bounding box center [86, 283] width 9 height 9
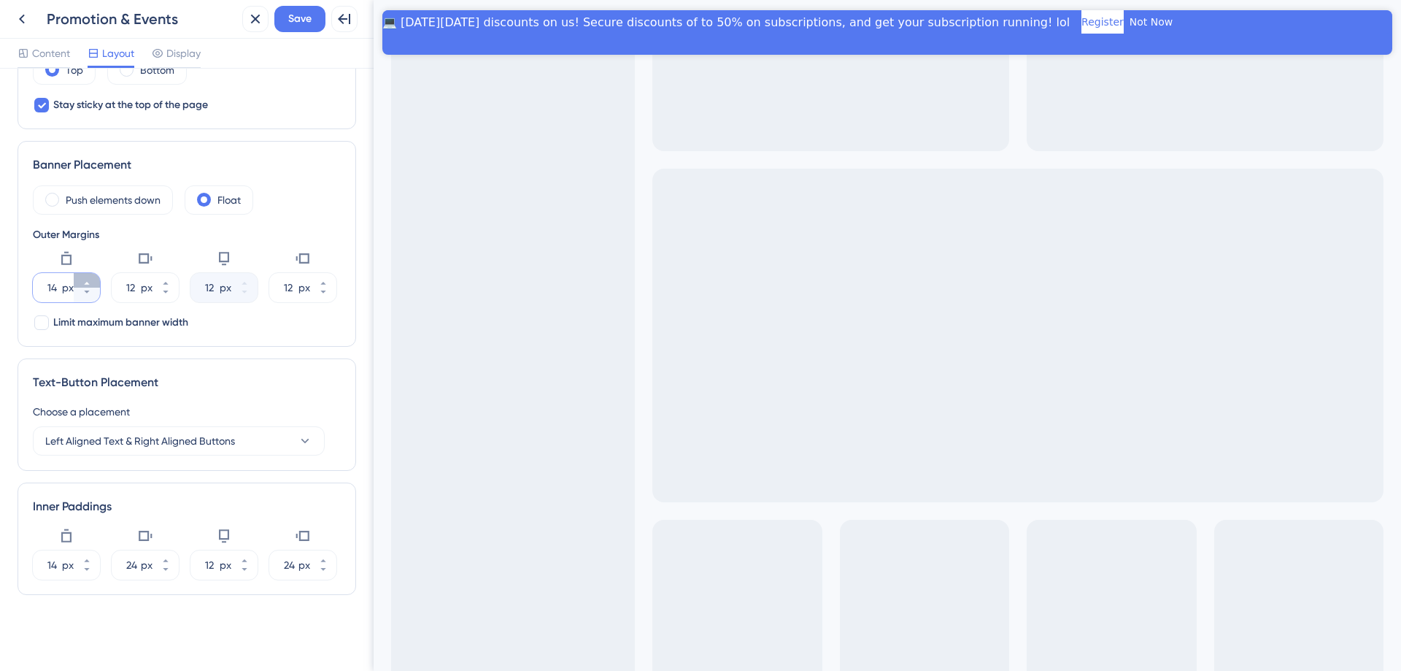
click at [91, 280] on icon at bounding box center [86, 283] width 9 height 9
click at [91, 296] on icon at bounding box center [86, 292] width 9 height 9
type input "12"
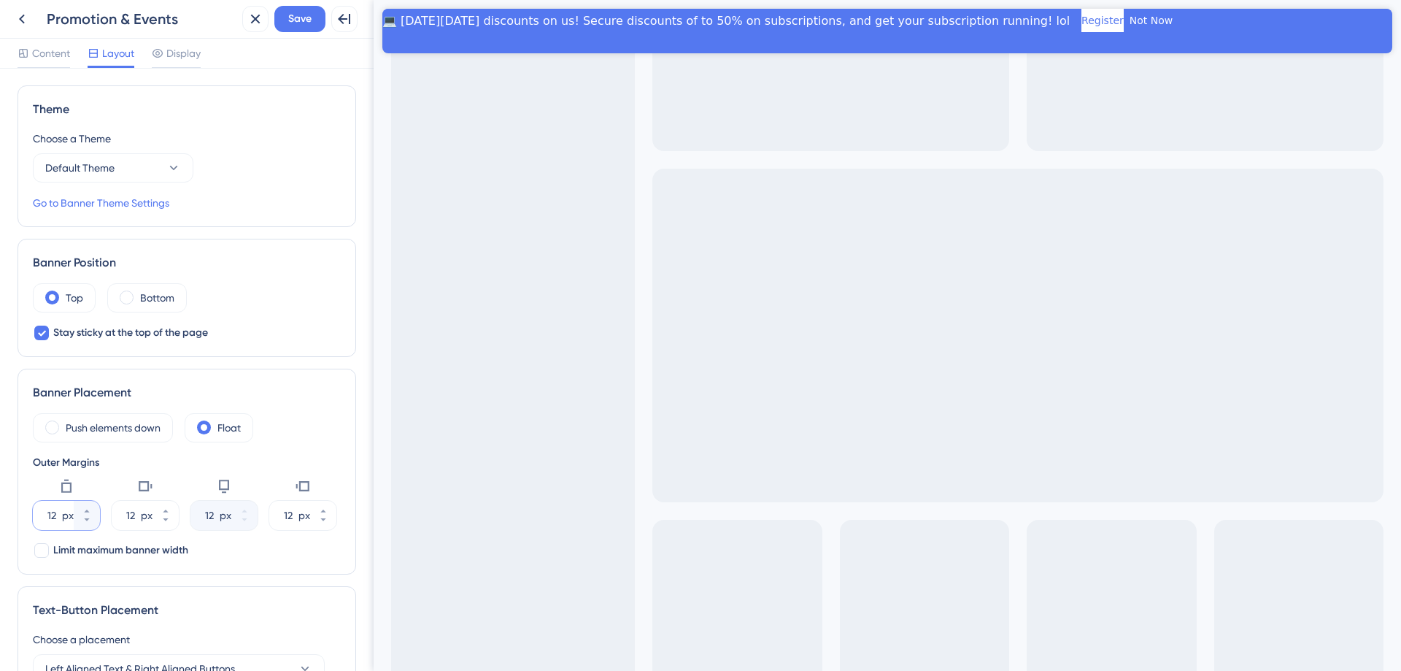
scroll to position [0, 0]
click at [146, 206] on link "Go to Banner Theme Settings" at bounding box center [101, 204] width 136 height 18
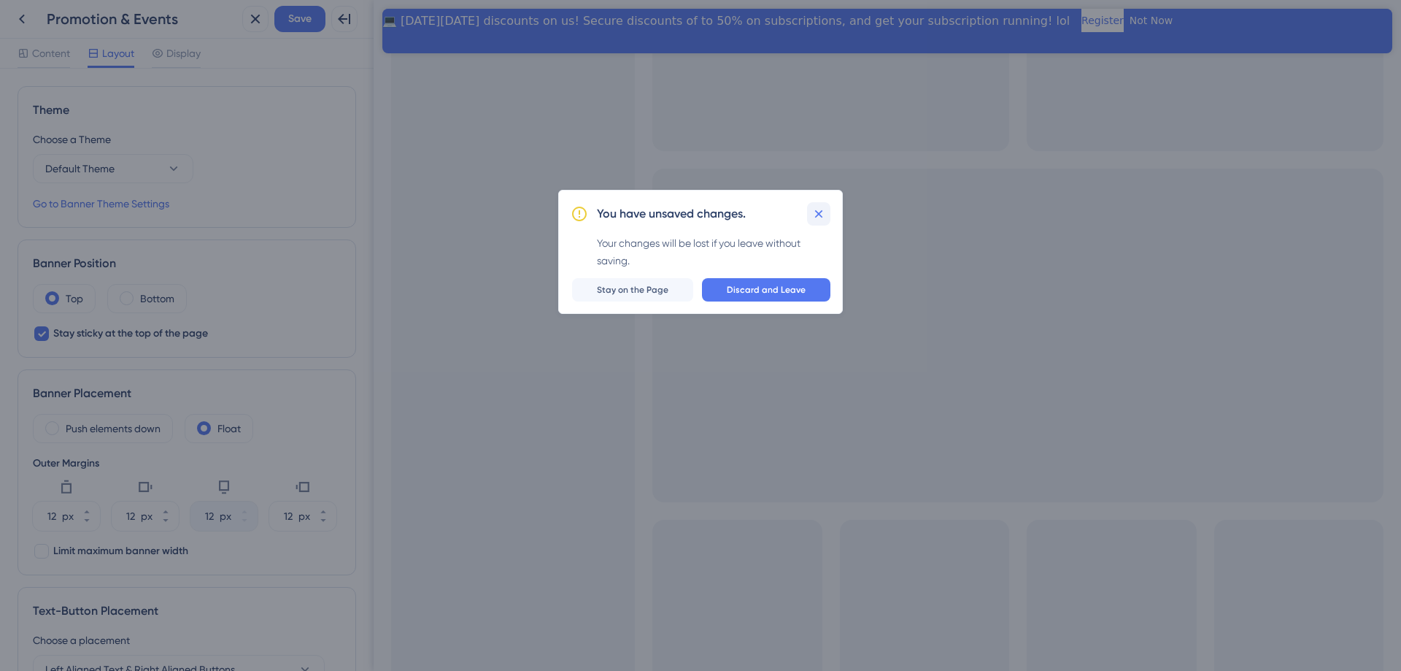
click at [820, 211] on icon at bounding box center [819, 214] width 15 height 15
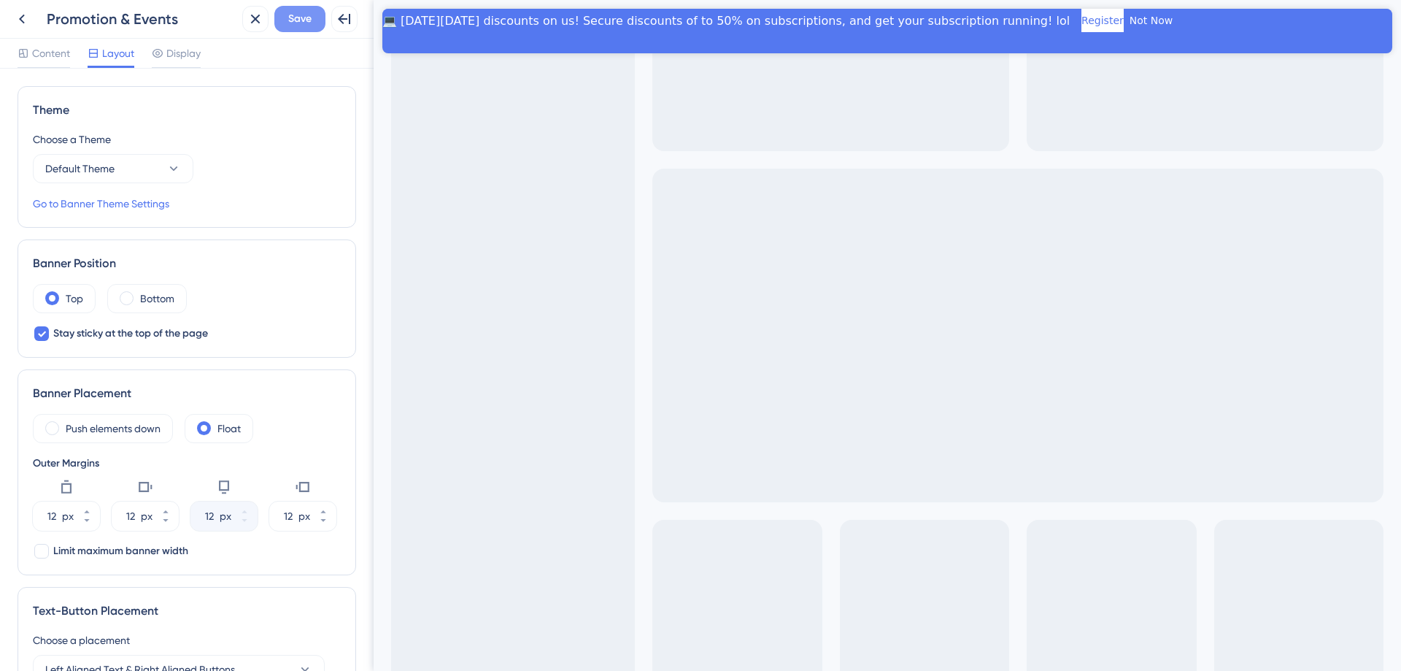
click at [299, 16] on span "Save" at bounding box center [299, 19] width 23 height 18
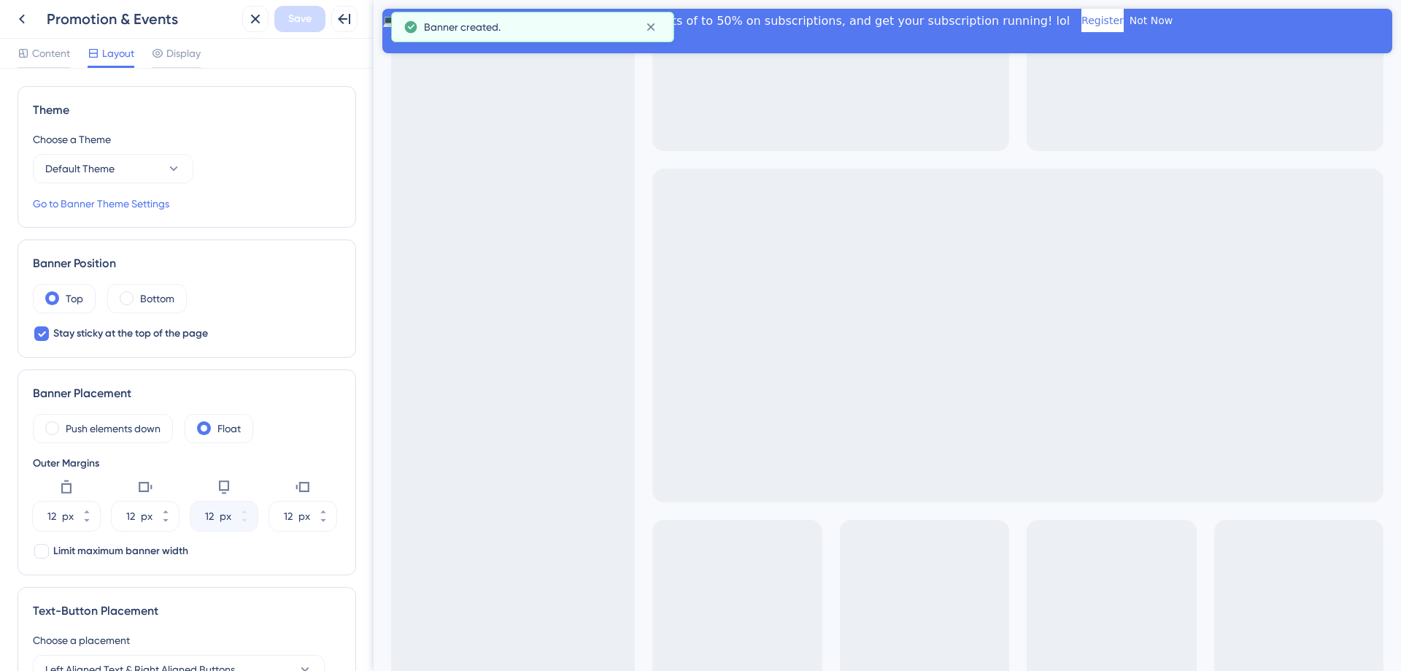
click at [158, 204] on link "Go to Banner Theme Settings" at bounding box center [101, 204] width 136 height 18
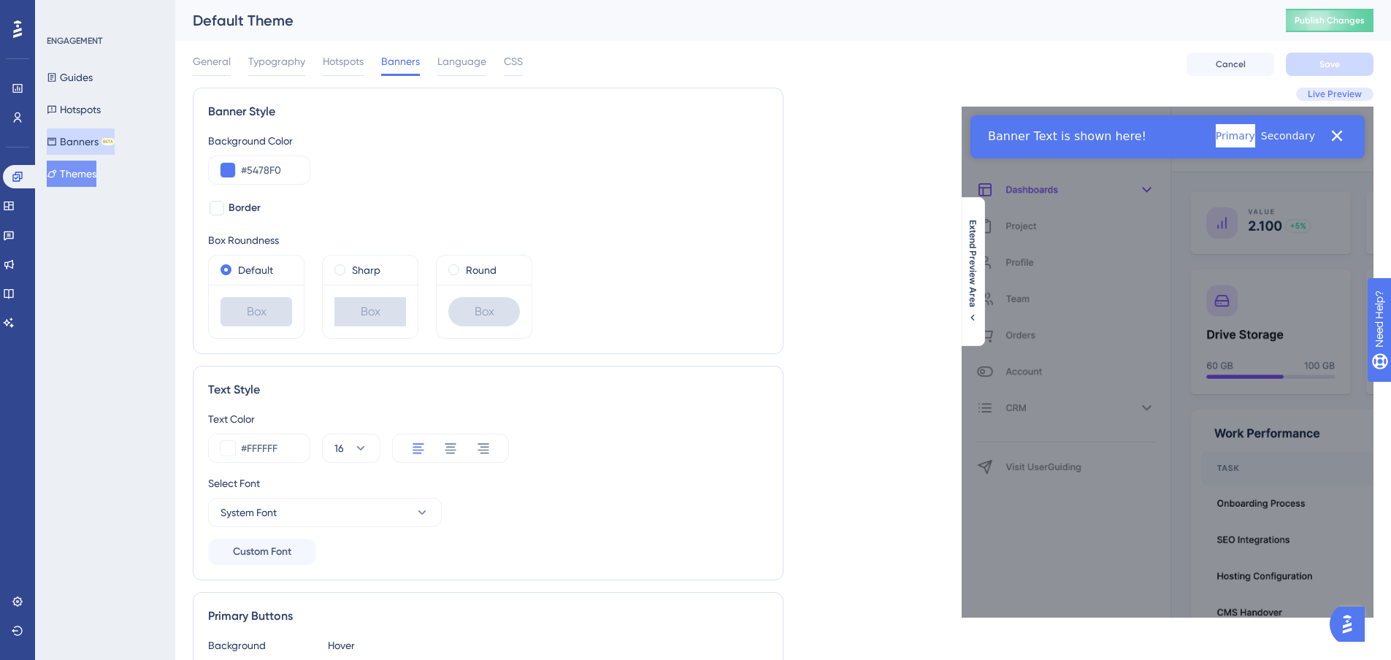
click at [104, 141] on button "Banners BETA" at bounding box center [81, 141] width 68 height 26
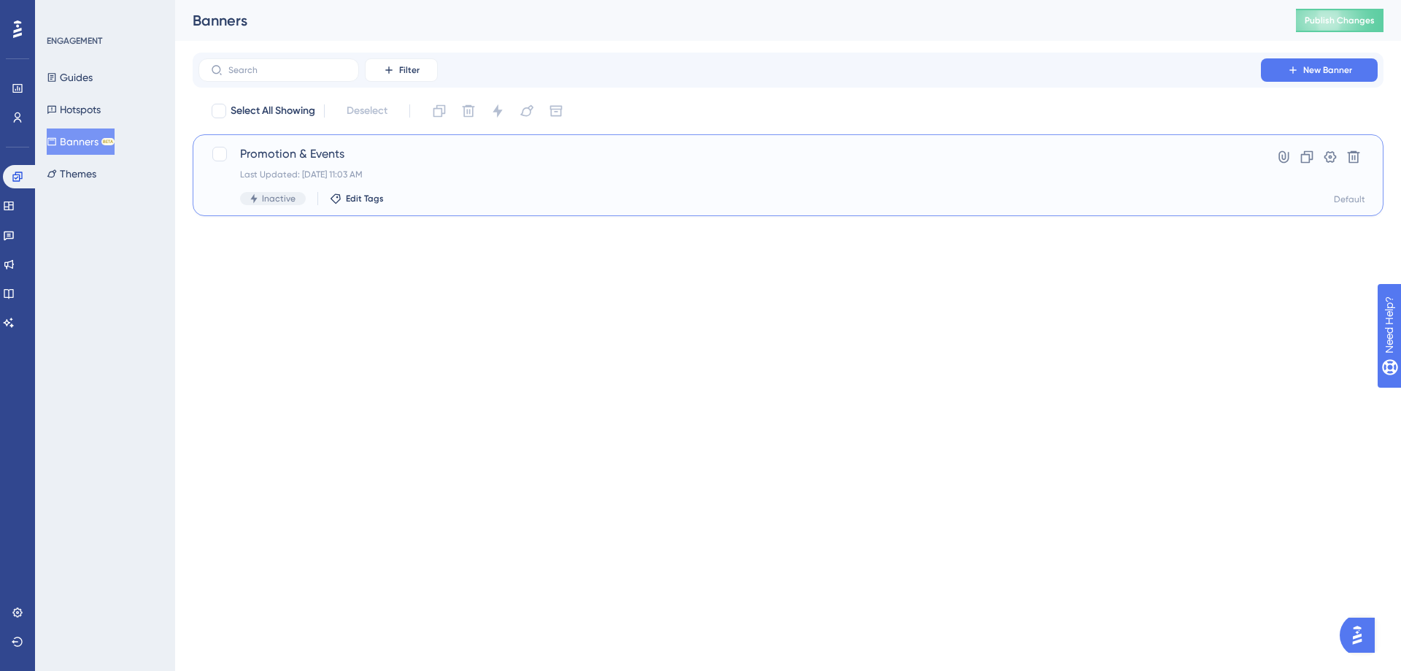
click at [520, 170] on div "Last Updated: [DATE] 11:03 AM" at bounding box center [730, 175] width 980 height 12
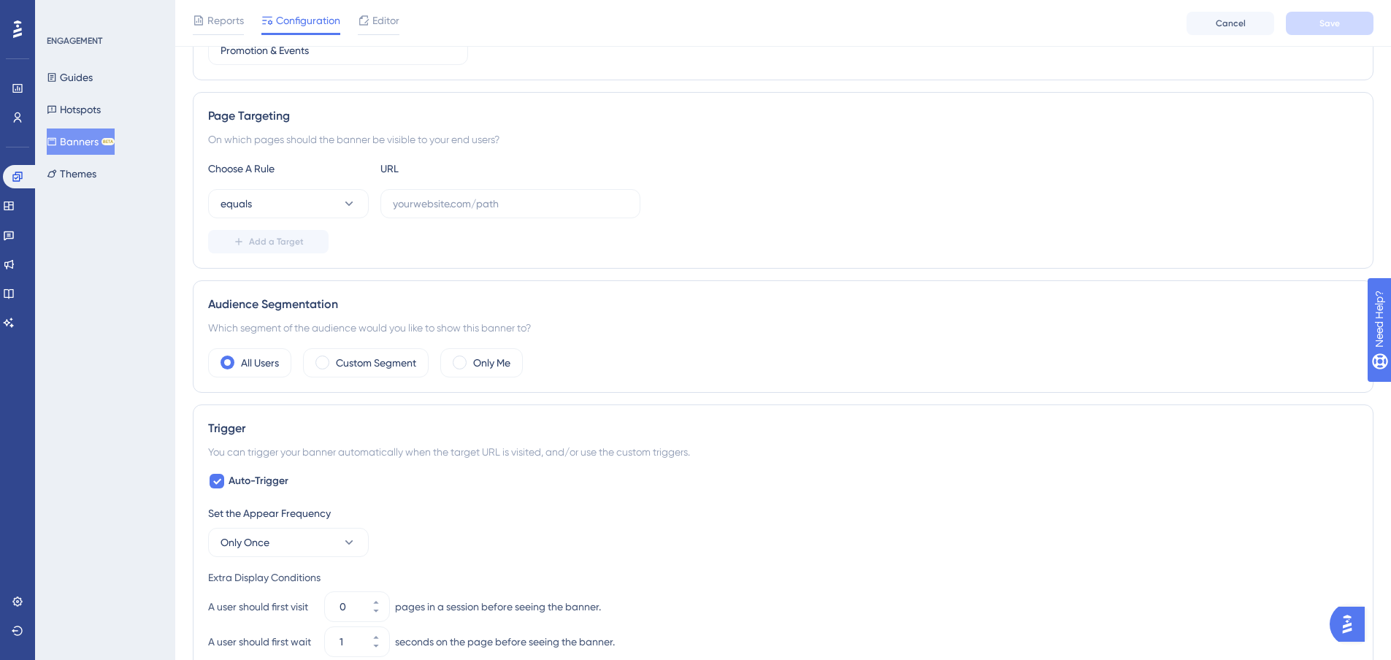
scroll to position [292, 0]
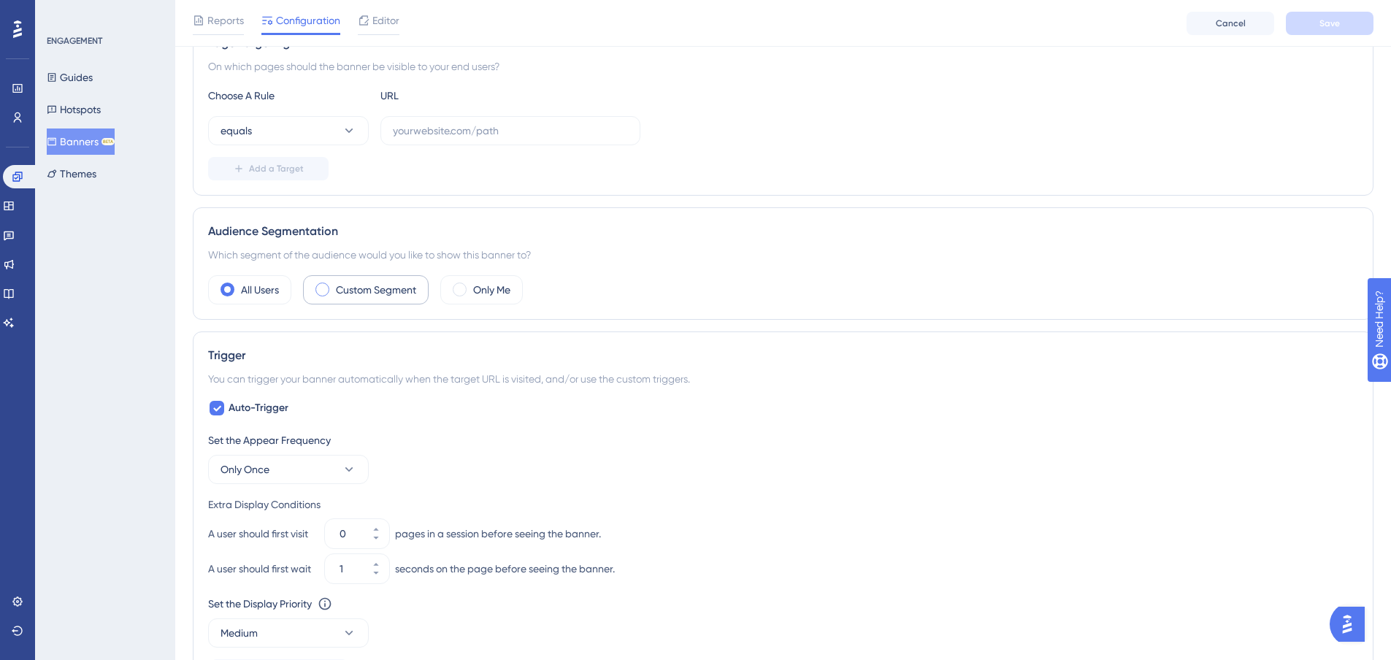
click at [396, 283] on label "Custom Segment" at bounding box center [376, 290] width 80 height 18
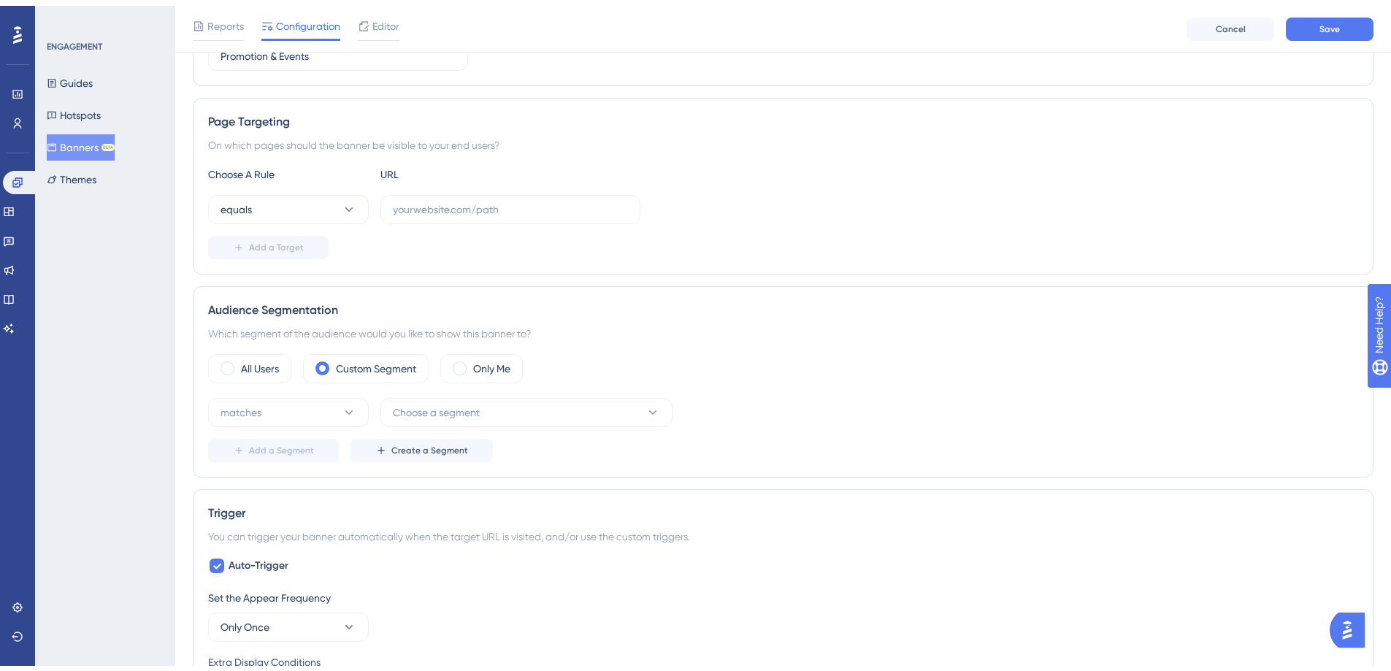
scroll to position [0, 0]
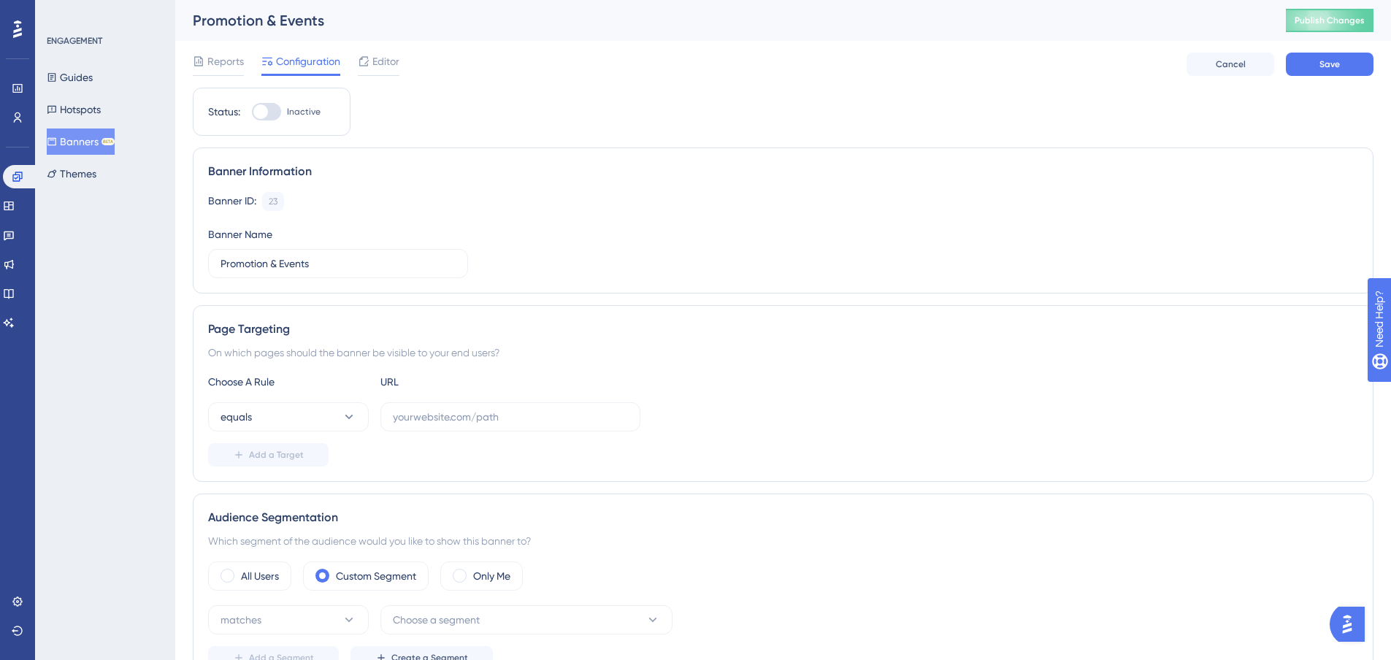
click at [248, 67] on div "Reports Configuration Editor" at bounding box center [296, 64] width 207 height 23
click at [229, 67] on span "Reports" at bounding box center [225, 62] width 36 height 18
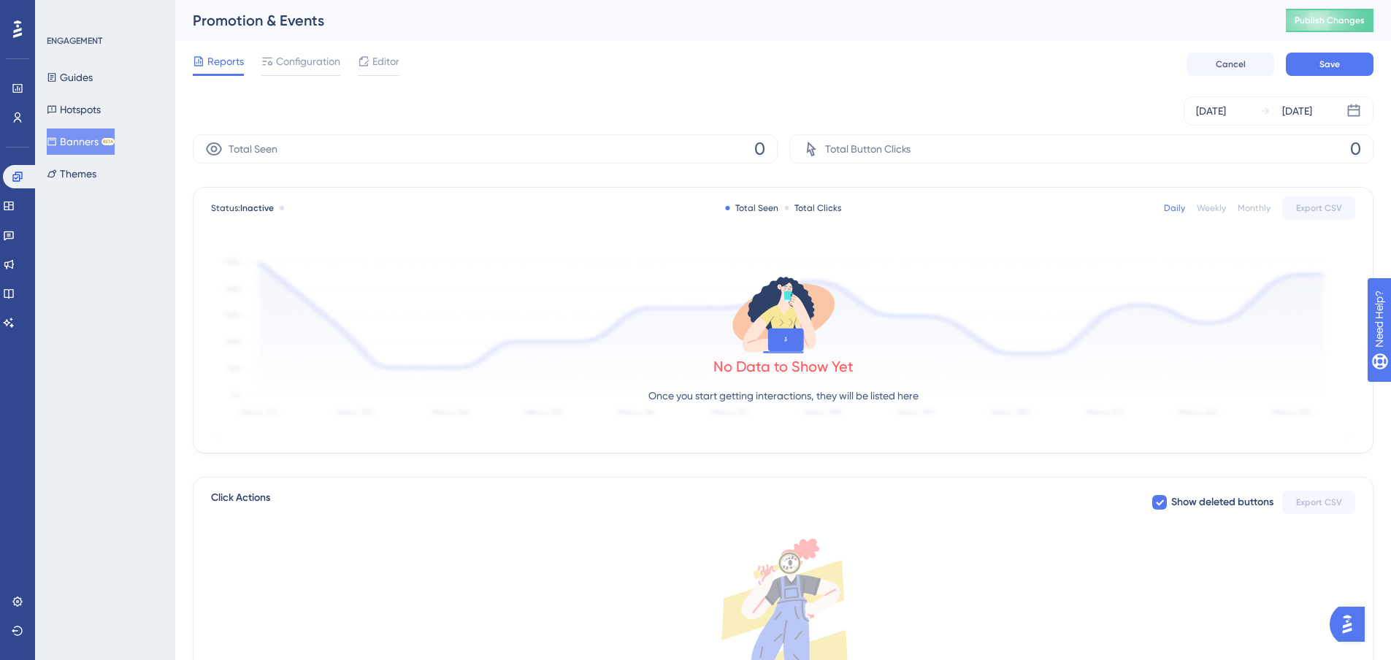
click at [1348, 8] on div "Promotion & Events Publish Changes" at bounding box center [782, 20] width 1215 height 41
click at [1347, 11] on button "Publish Changes" at bounding box center [1329, 20] width 88 height 23
click at [88, 145] on button "Banners BETA" at bounding box center [81, 141] width 68 height 26
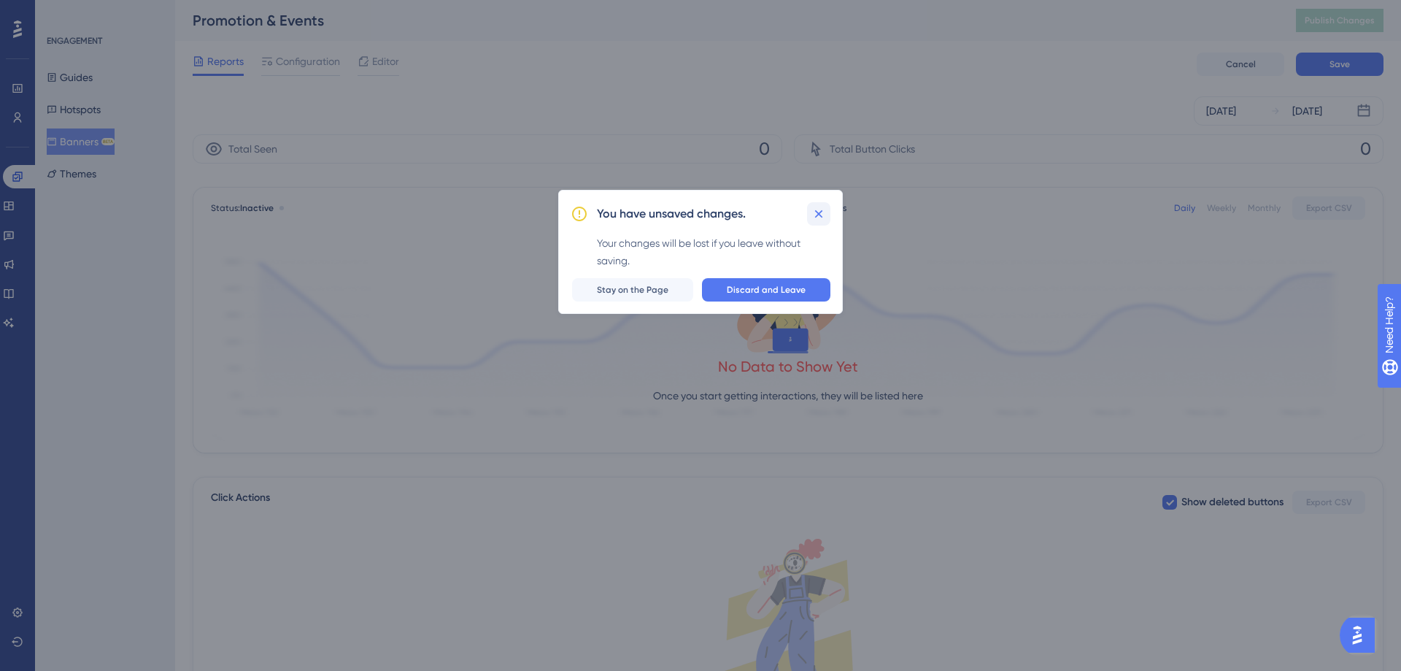
click at [815, 220] on icon at bounding box center [819, 214] width 15 height 15
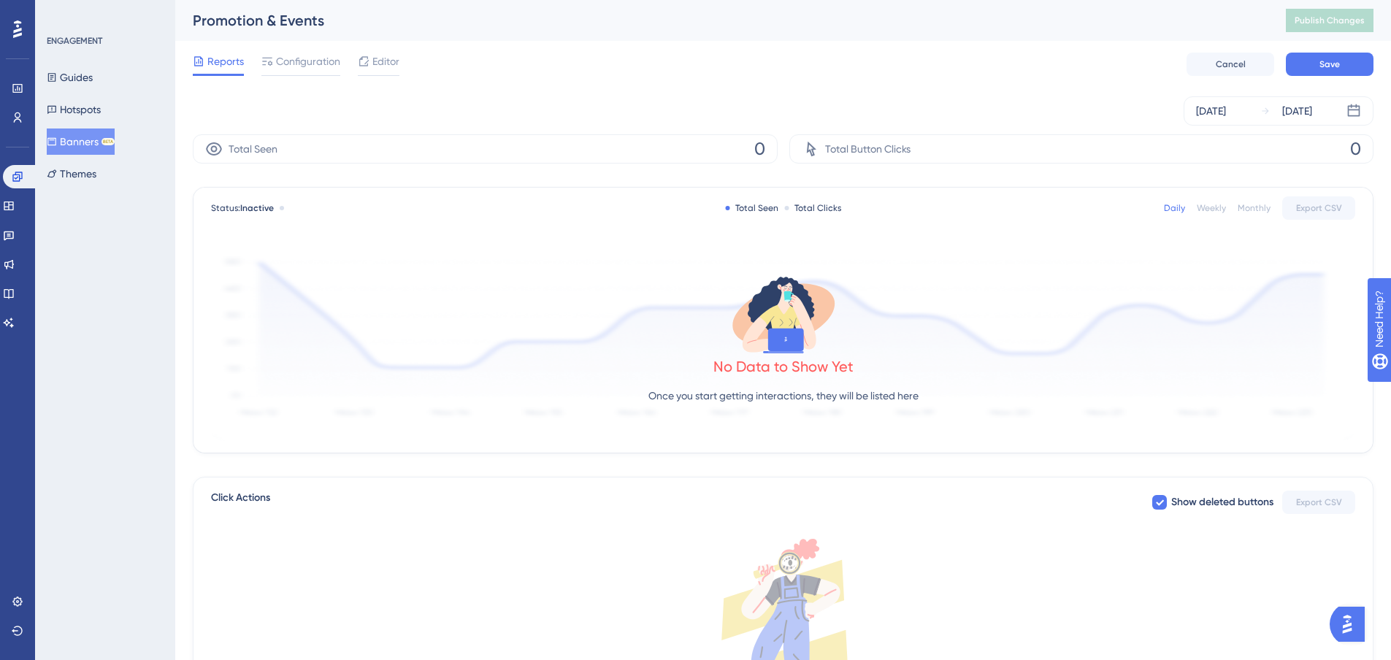
click at [115, 138] on div "BETA" at bounding box center [107, 141] width 13 height 7
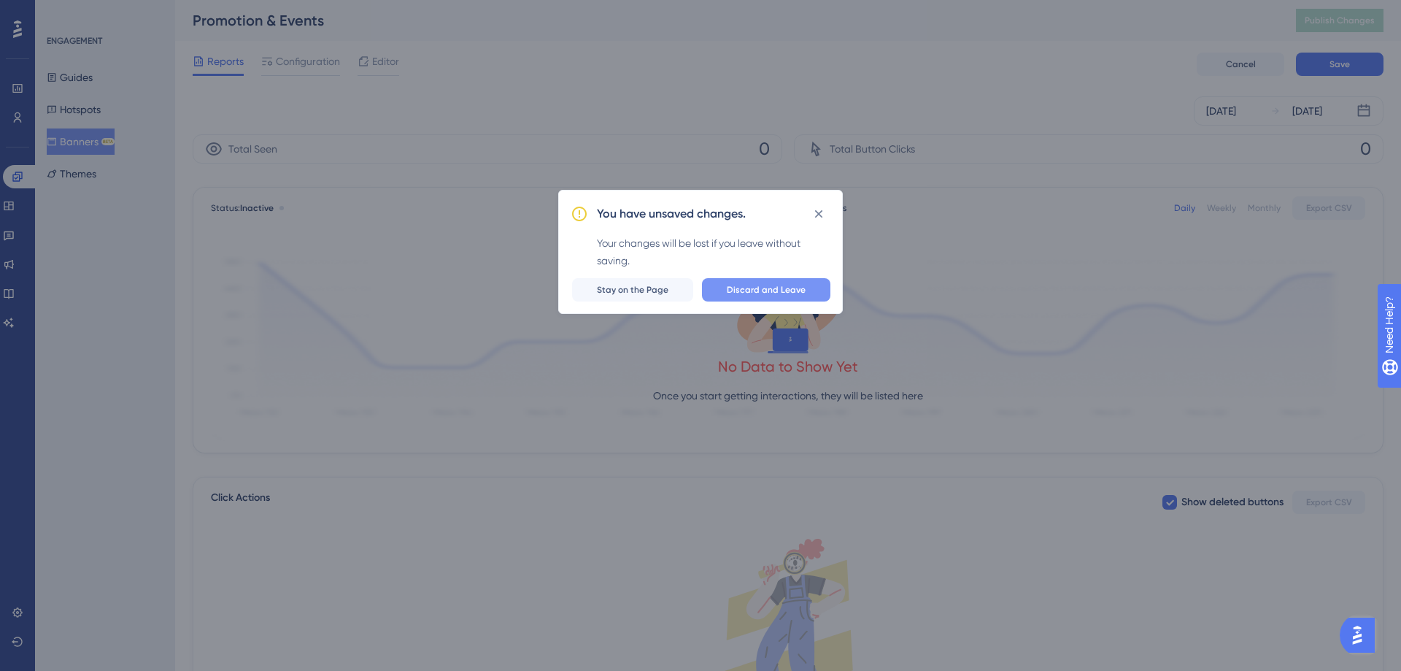
click at [743, 293] on span "Discard and Leave" at bounding box center [766, 290] width 79 height 12
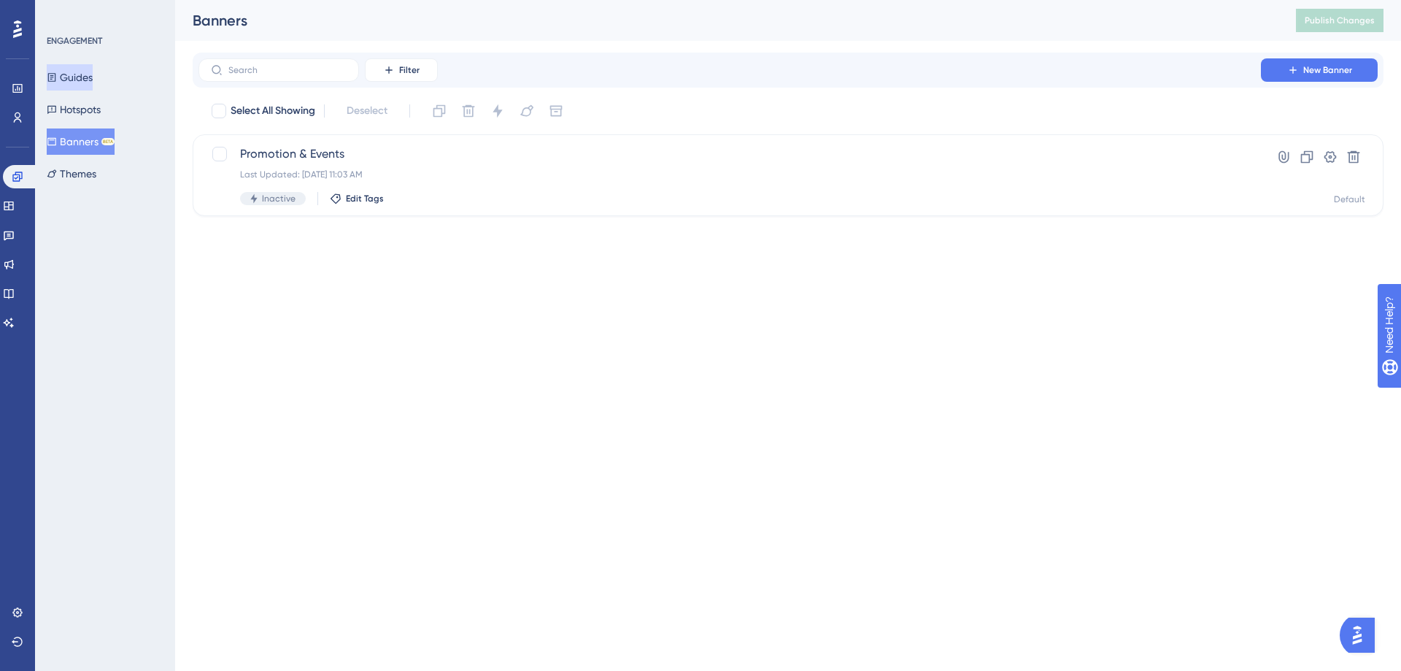
click at [84, 78] on button "Guides" at bounding box center [70, 77] width 46 height 26
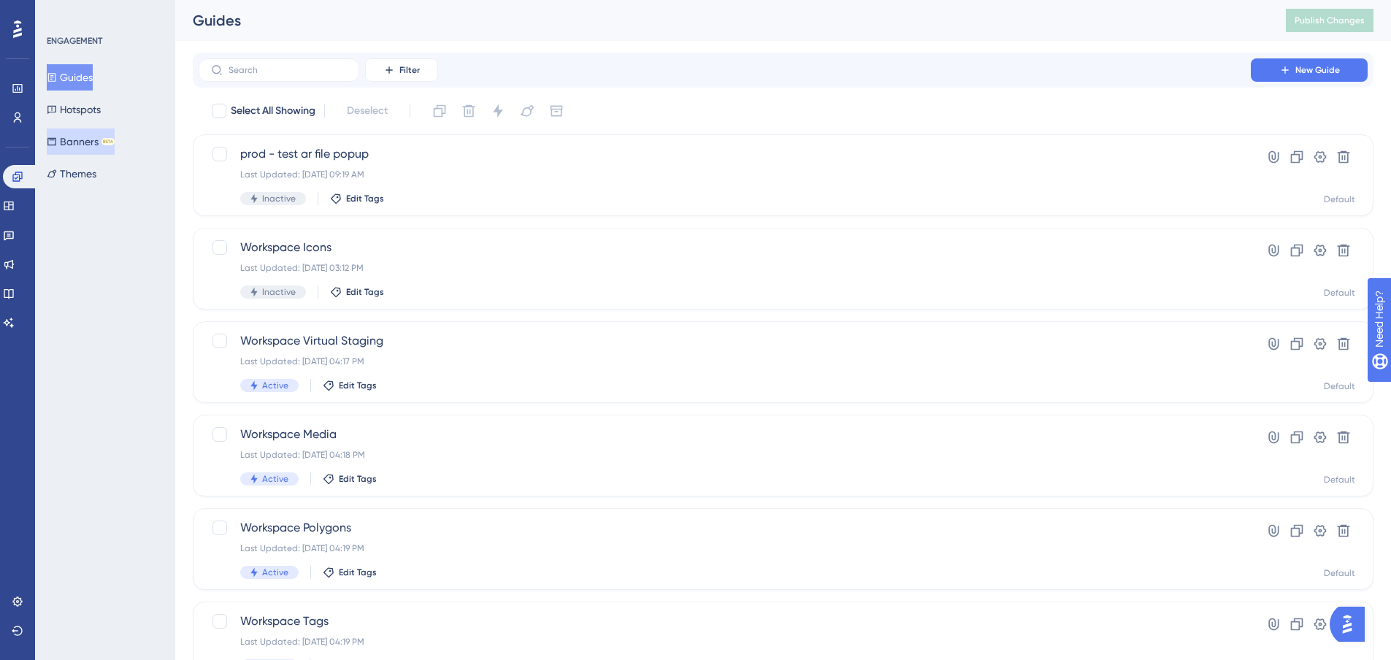
click at [83, 139] on button "Banners BETA" at bounding box center [81, 141] width 68 height 26
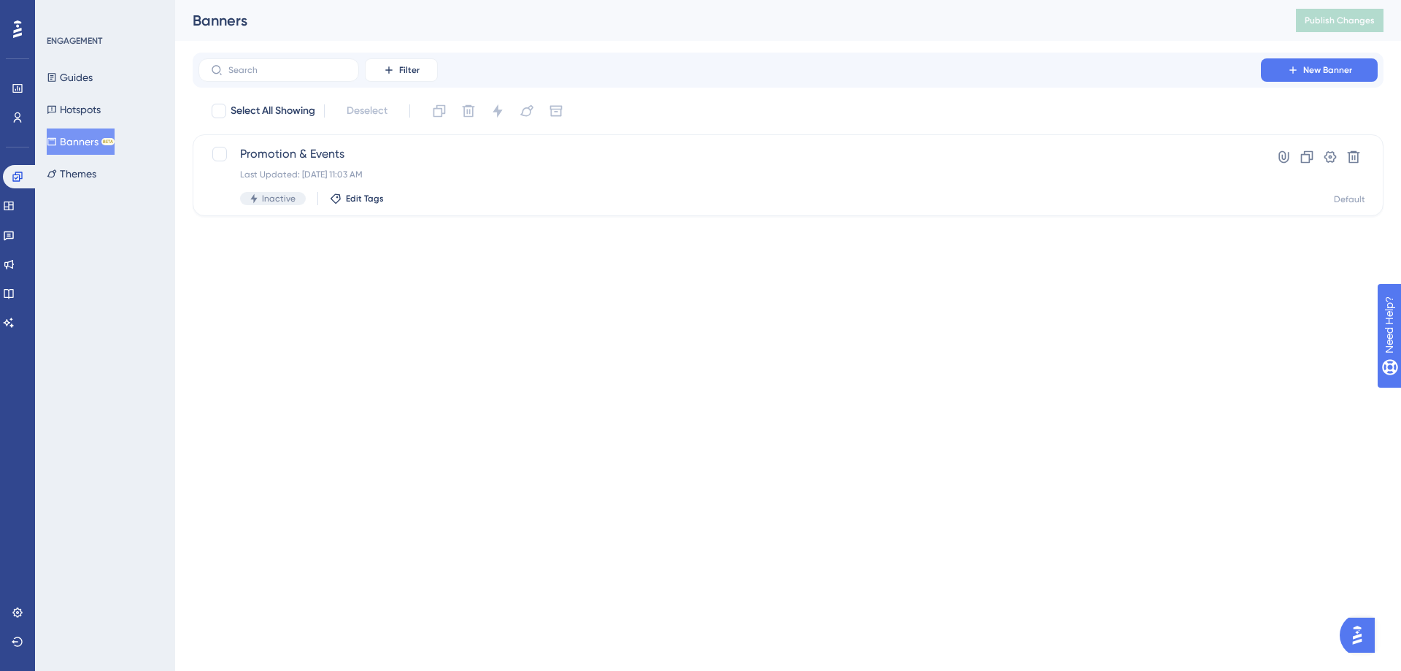
click at [20, 72] on div "Performance Users" at bounding box center [17, 85] width 23 height 88
click at [18, 82] on icon at bounding box center [18, 88] width 12 height 12
